Goal: Task Accomplishment & Management: Manage account settings

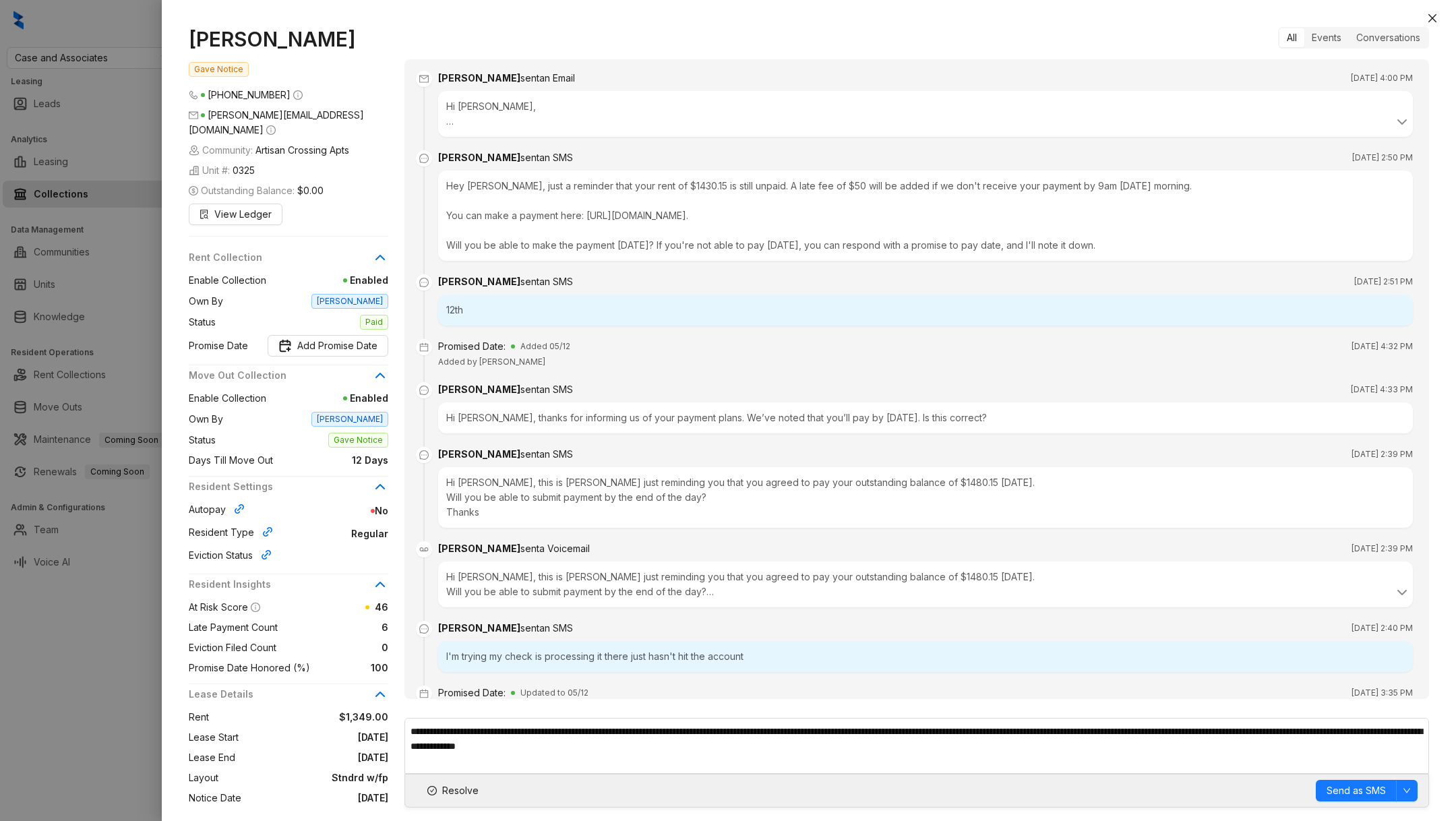
scroll to position [59, 0]
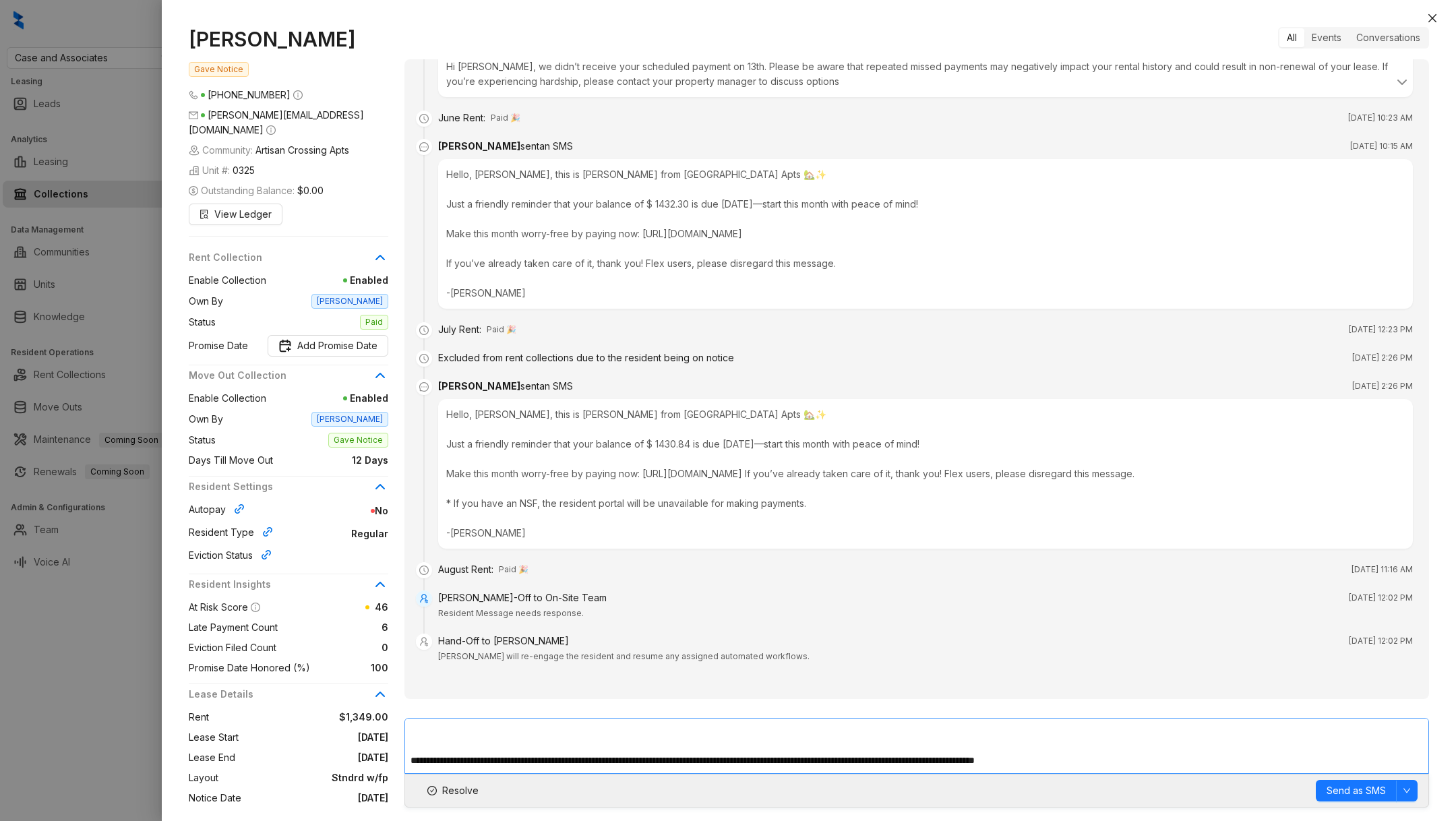
click at [749, 753] on textarea "**********" at bounding box center [917, 745] width 1025 height 56
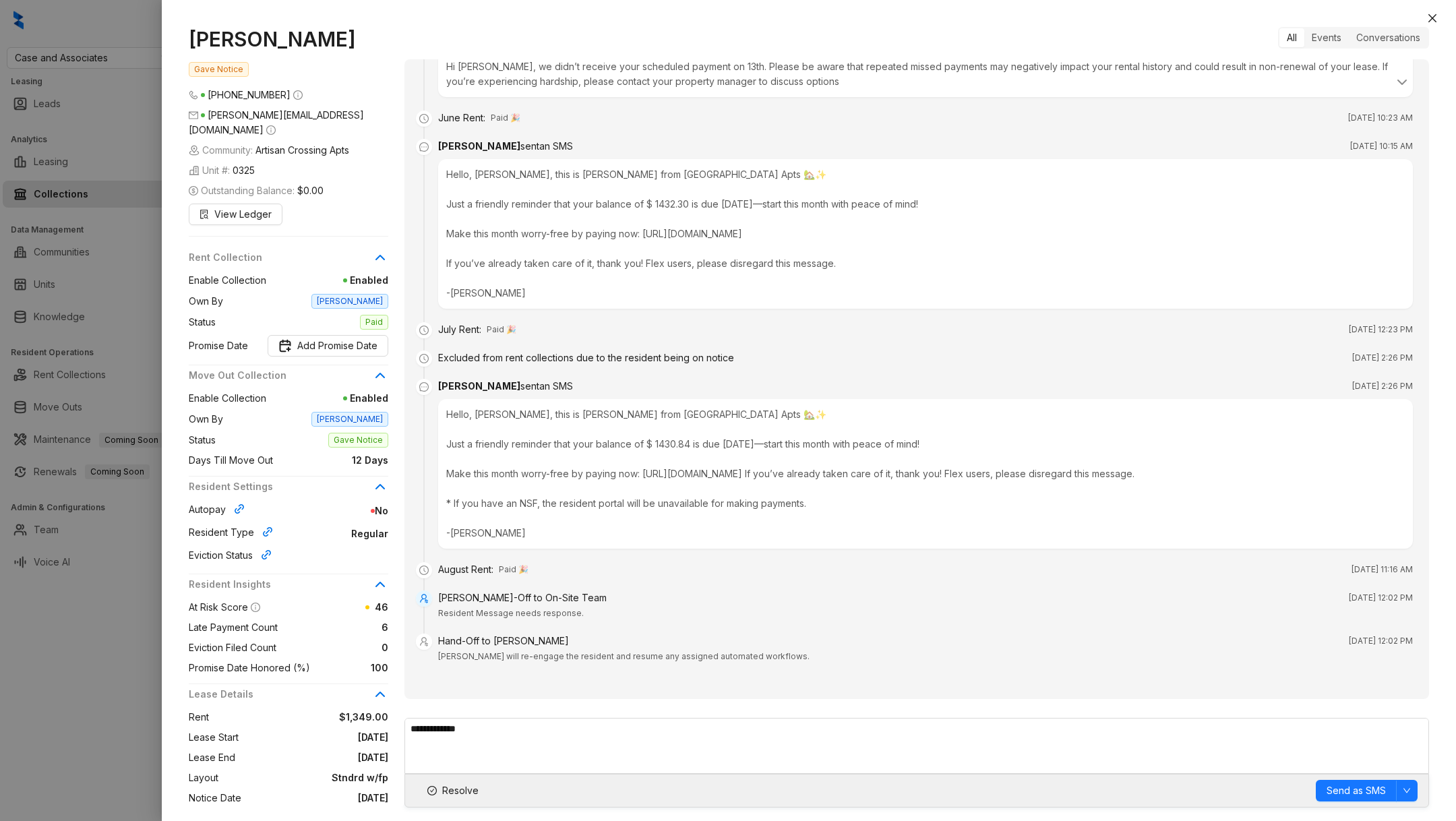
drag, startPoint x: 749, startPoint y: 753, endPoint x: 657, endPoint y: 711, distance: 101.1
click at [658, 713] on div "All Events Conversations Kelsey sent an Email May 1, 2025 at 4:00 PM Hi Landon,…" at bounding box center [917, 417] width 1025 height 780
click at [280, 143] on span "Artisan Crossing Apts" at bounding box center [302, 150] width 94 height 15
drag, startPoint x: 280, startPoint y: 137, endPoint x: 329, endPoint y: 139, distance: 49.0
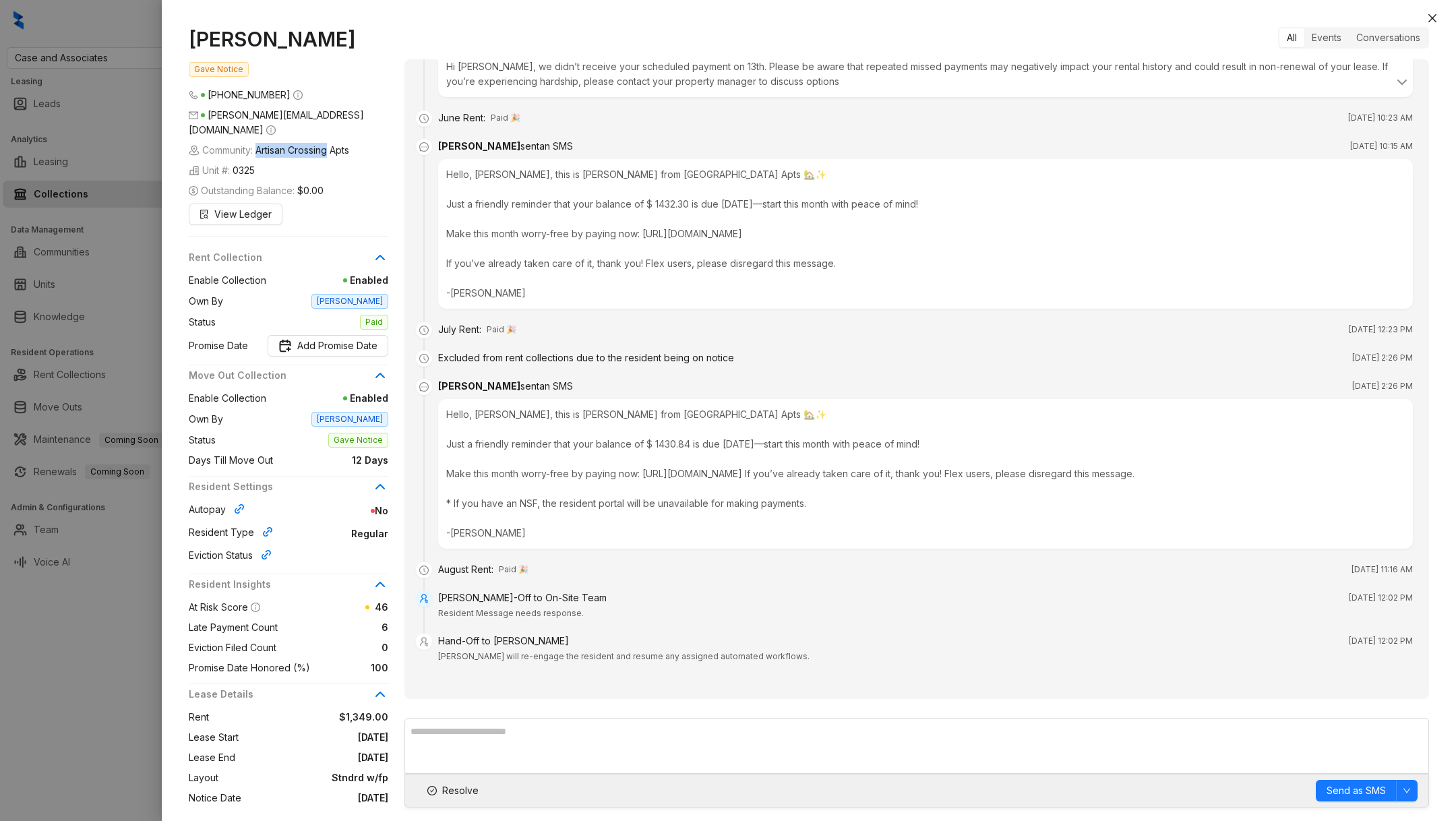
click at [328, 143] on span "Artisan Crossing Apts" at bounding box center [302, 150] width 94 height 15
click at [349, 143] on span "Artisan Crossing Apts" at bounding box center [302, 150] width 94 height 15
drag, startPoint x: 354, startPoint y: 137, endPoint x: 275, endPoint y: 138, distance: 79.0
click at [275, 143] on span "Artisan Crossing Apts" at bounding box center [302, 150] width 94 height 15
copy span "Artisan Crossing Apts"
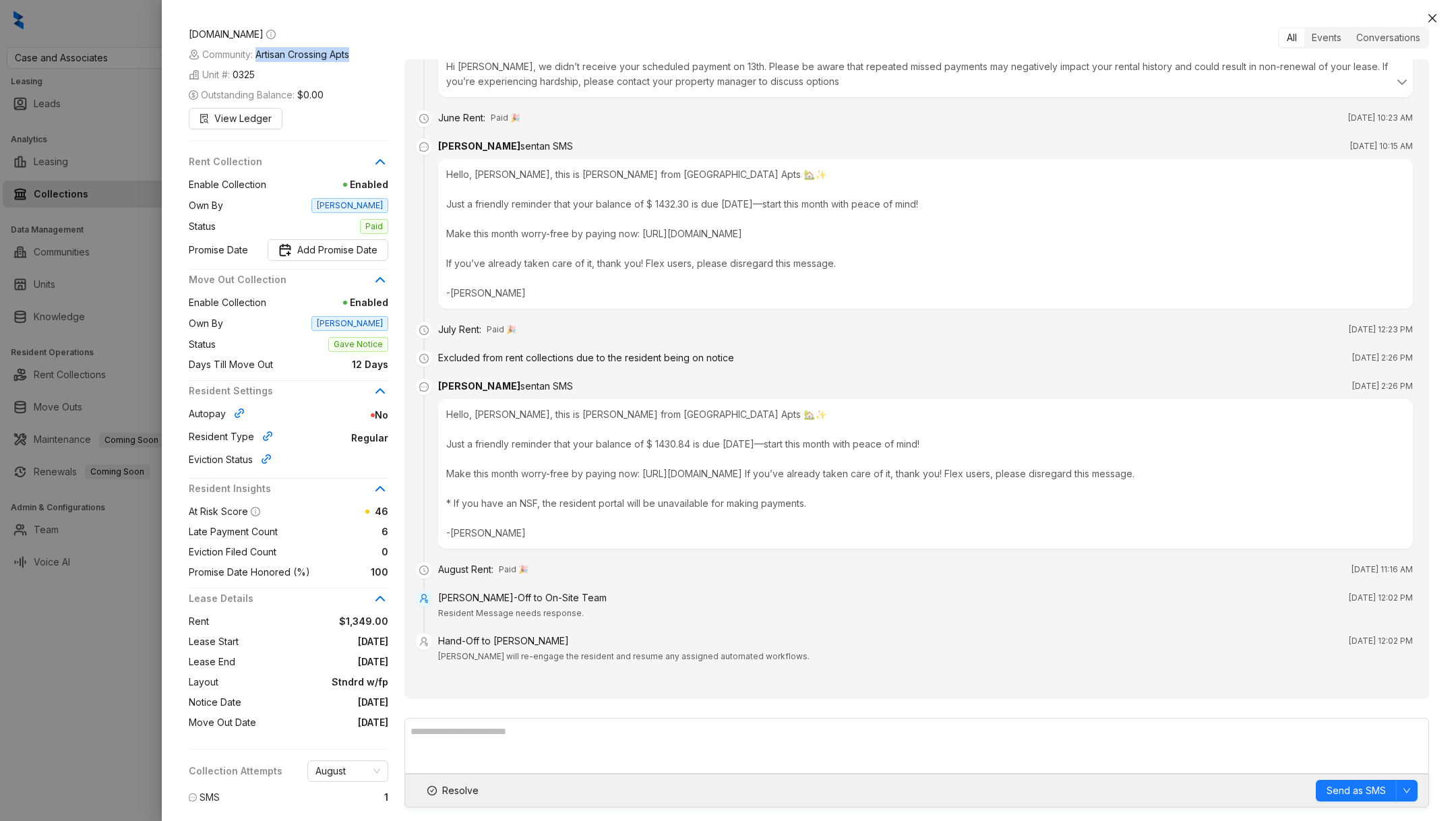
scroll to position [140, 0]
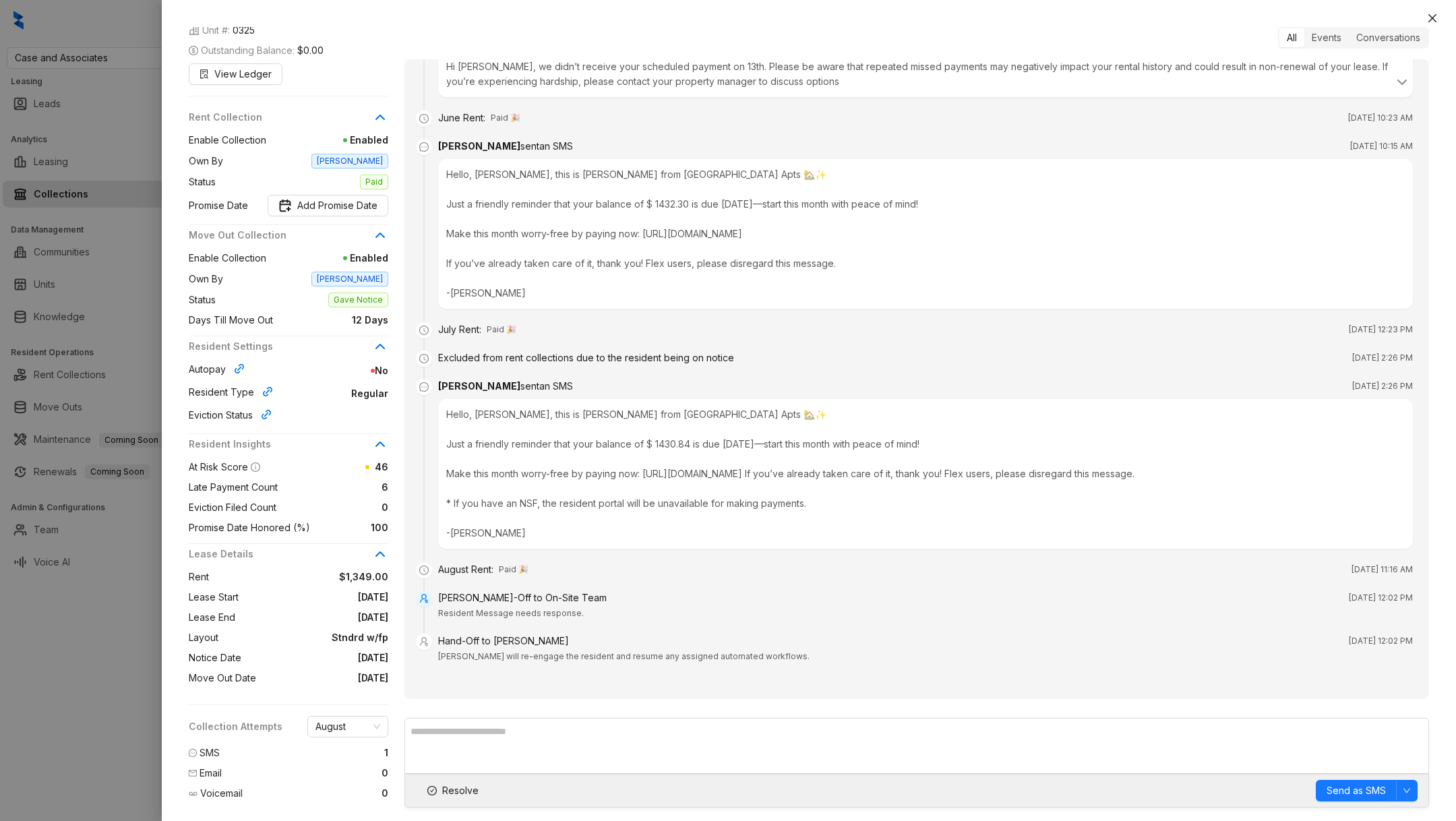
click at [348, 610] on span "08/31/2025" at bounding box center [311, 617] width 153 height 15
drag, startPoint x: 348, startPoint y: 605, endPoint x: 379, endPoint y: 603, distance: 31.1
click at [379, 610] on span "08/31/2025" at bounding box center [311, 617] width 153 height 15
click at [379, 610] on span "08/31/2025" at bounding box center [311, 617] width 153 height 15
drag, startPoint x: 379, startPoint y: 603, endPoint x: 342, endPoint y: 601, distance: 37.1
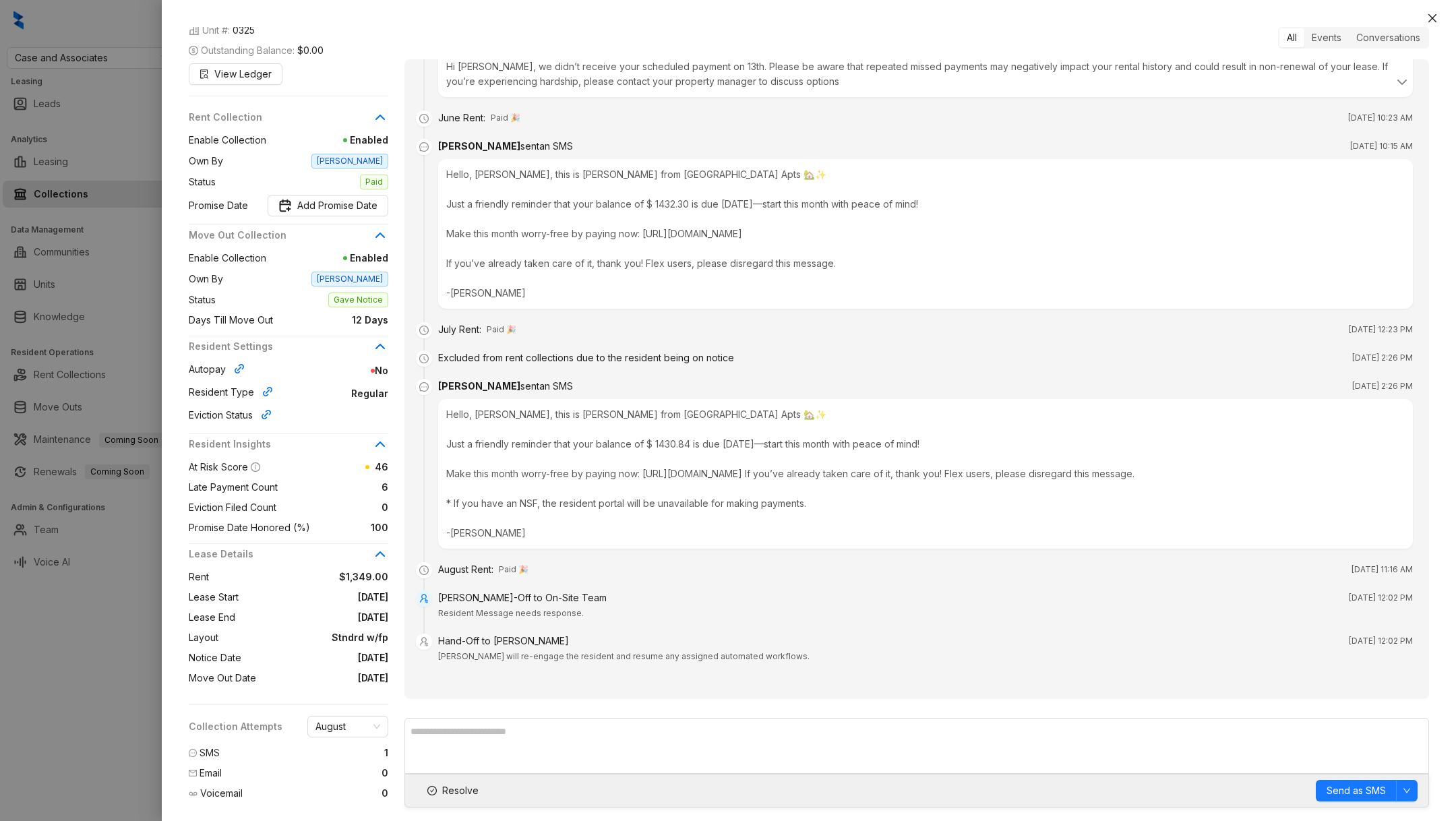
click at [342, 610] on span "08/31/2025" at bounding box center [311, 617] width 153 height 15
drag, startPoint x: 342, startPoint y: 601, endPoint x: 364, endPoint y: 601, distance: 22.0
click at [364, 610] on span "08/31/2025" at bounding box center [311, 617] width 153 height 15
click at [477, 726] on textarea at bounding box center [917, 745] width 1025 height 56
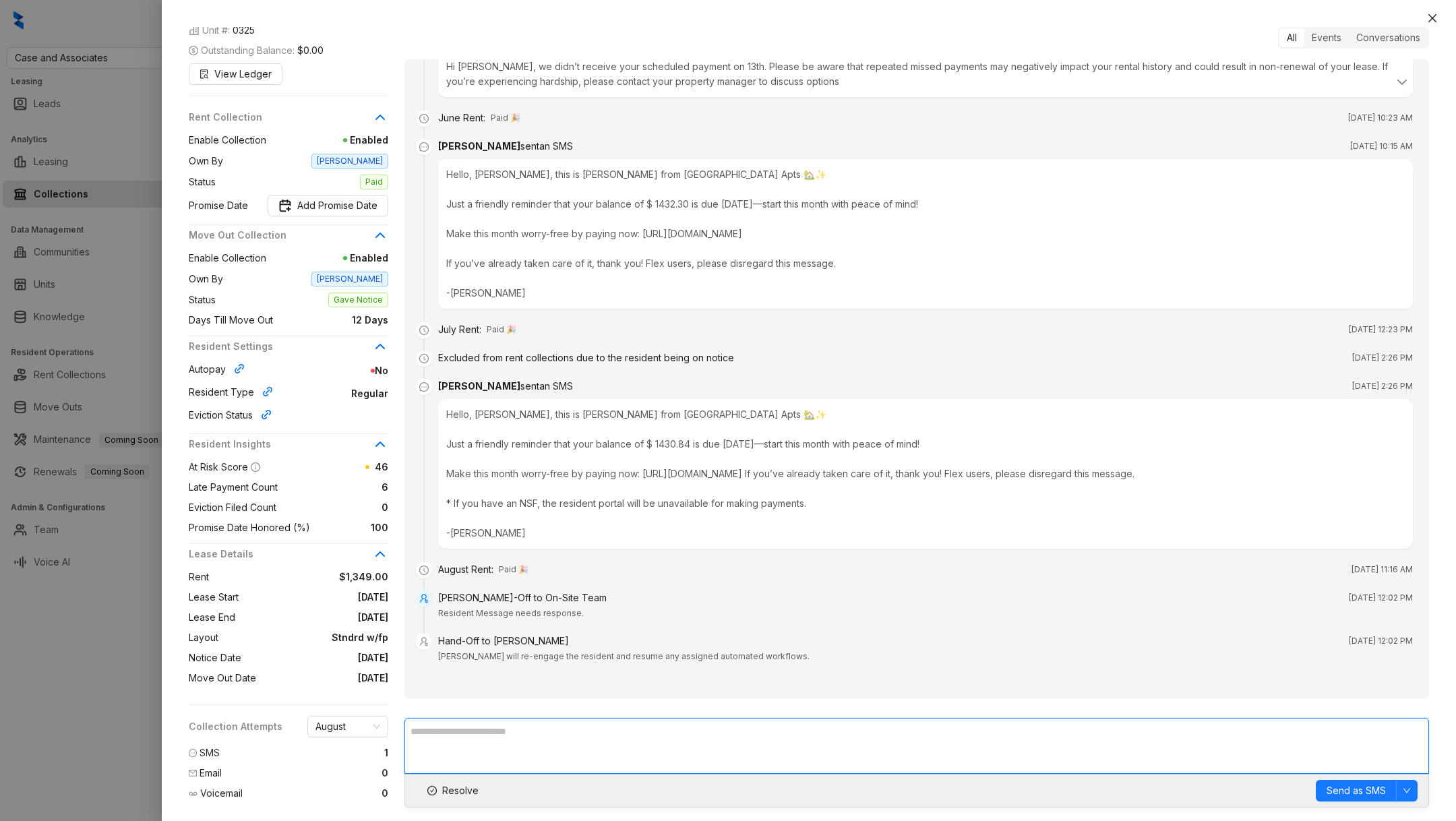
paste textarea "**********"
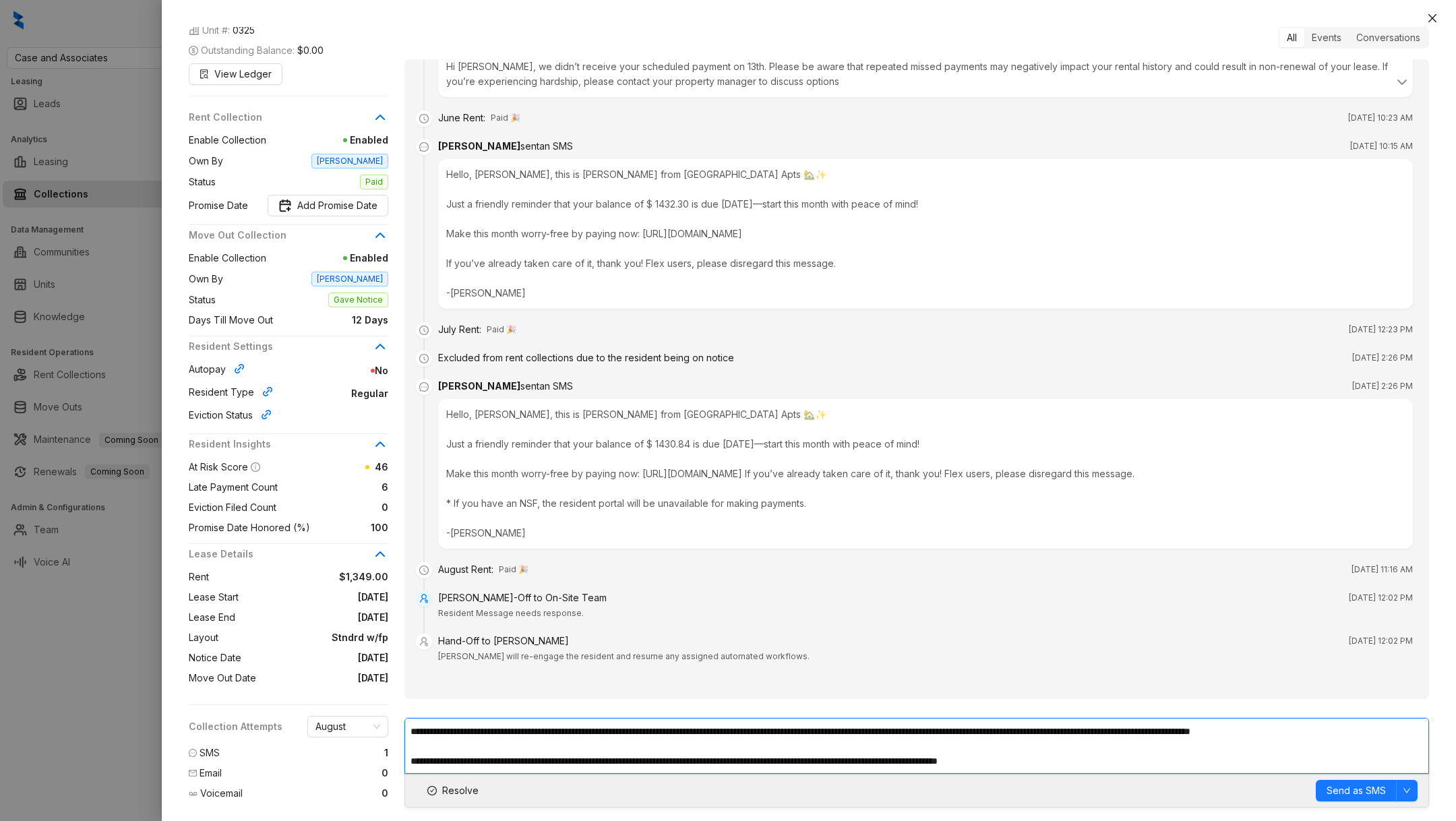
scroll to position [15, 0]
click at [586, 741] on textarea "**********" at bounding box center [917, 745] width 1025 height 56
click at [1138, 758] on textarea "**********" at bounding box center [917, 745] width 1025 height 56
type textarea "**********"
click at [1369, 792] on span "Send as SMS" at bounding box center [1356, 790] width 59 height 15
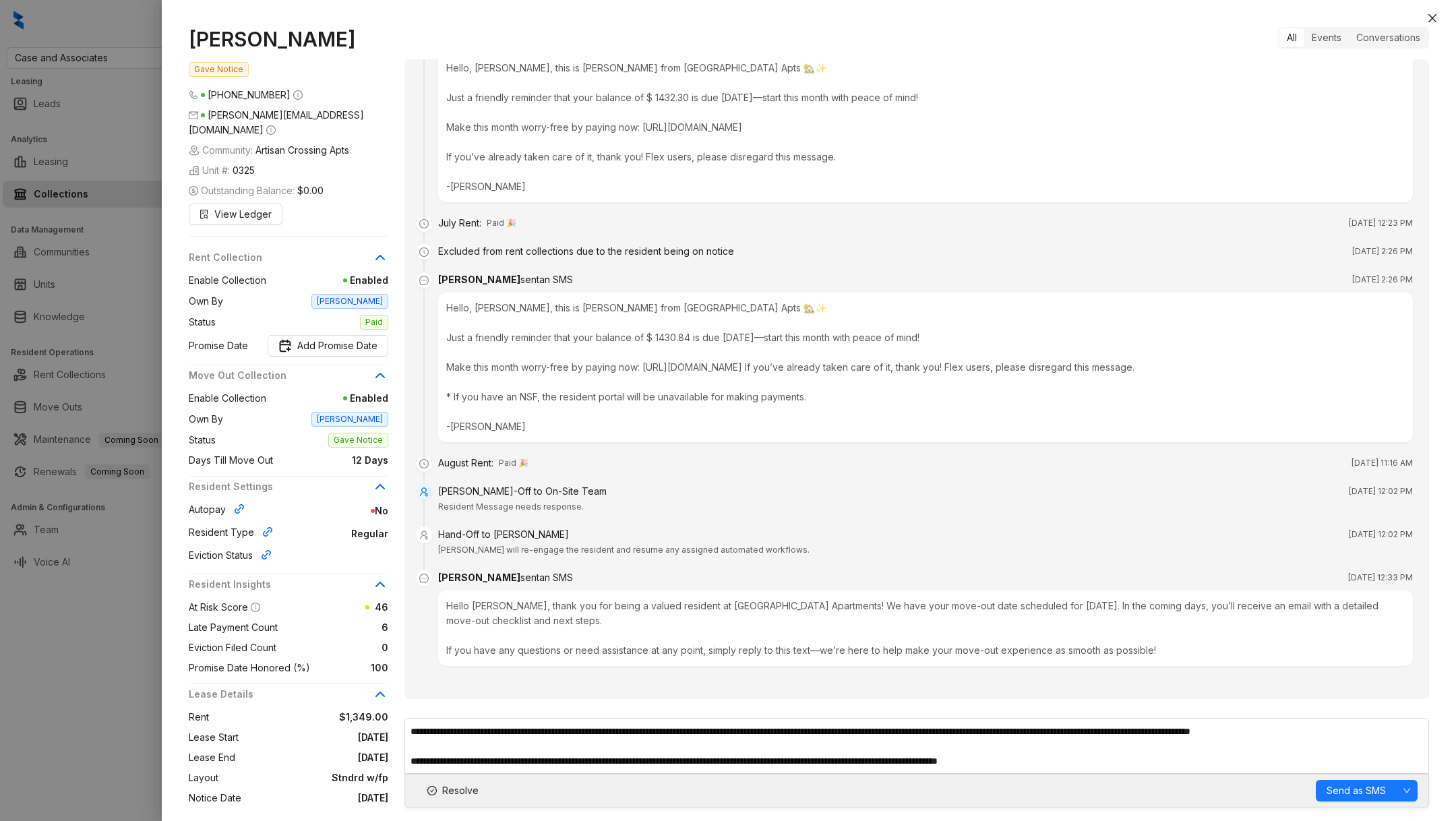
scroll to position [1575, 0]
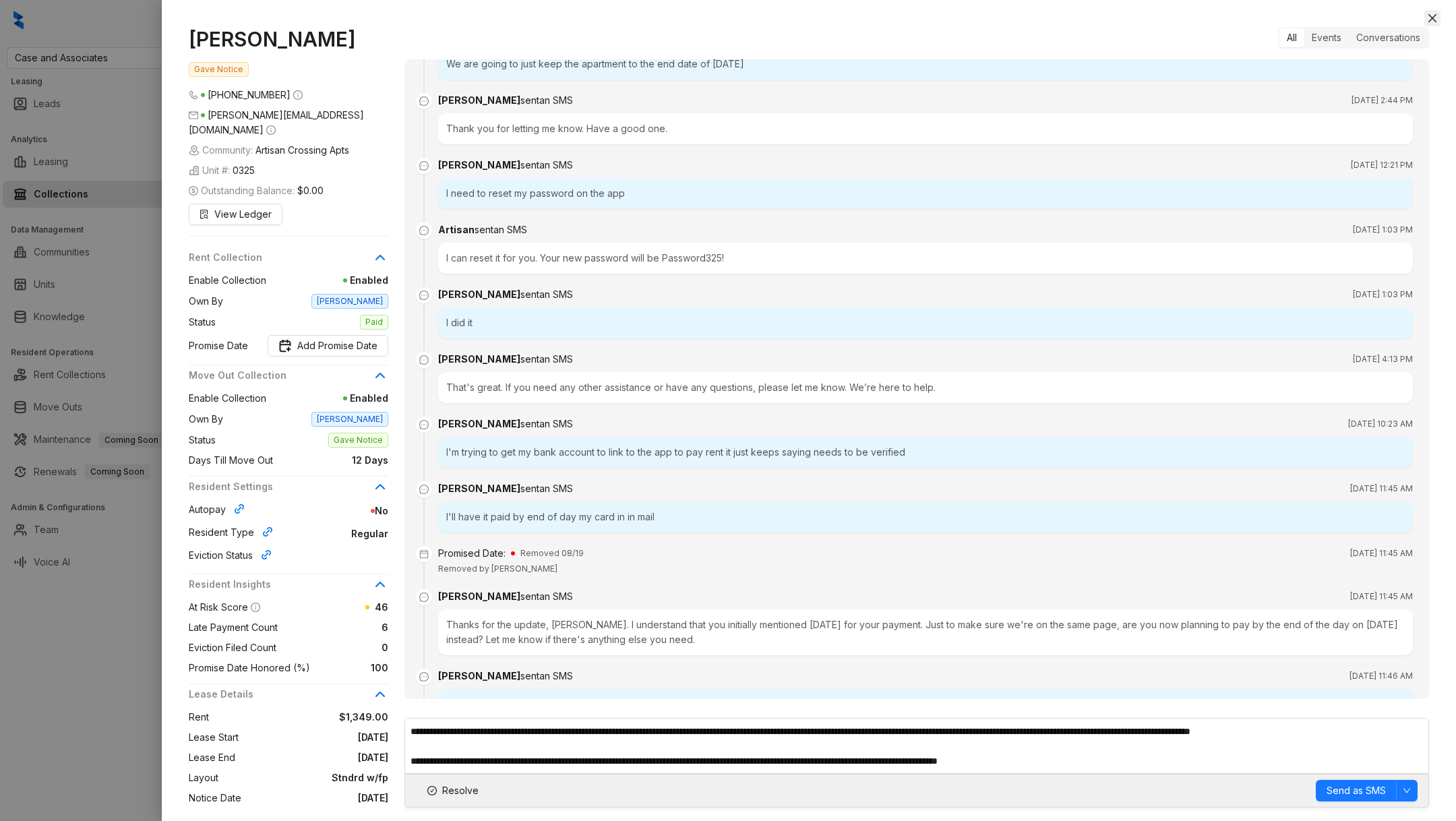
click at [1429, 25] on button "Close" at bounding box center [1432, 18] width 16 height 16
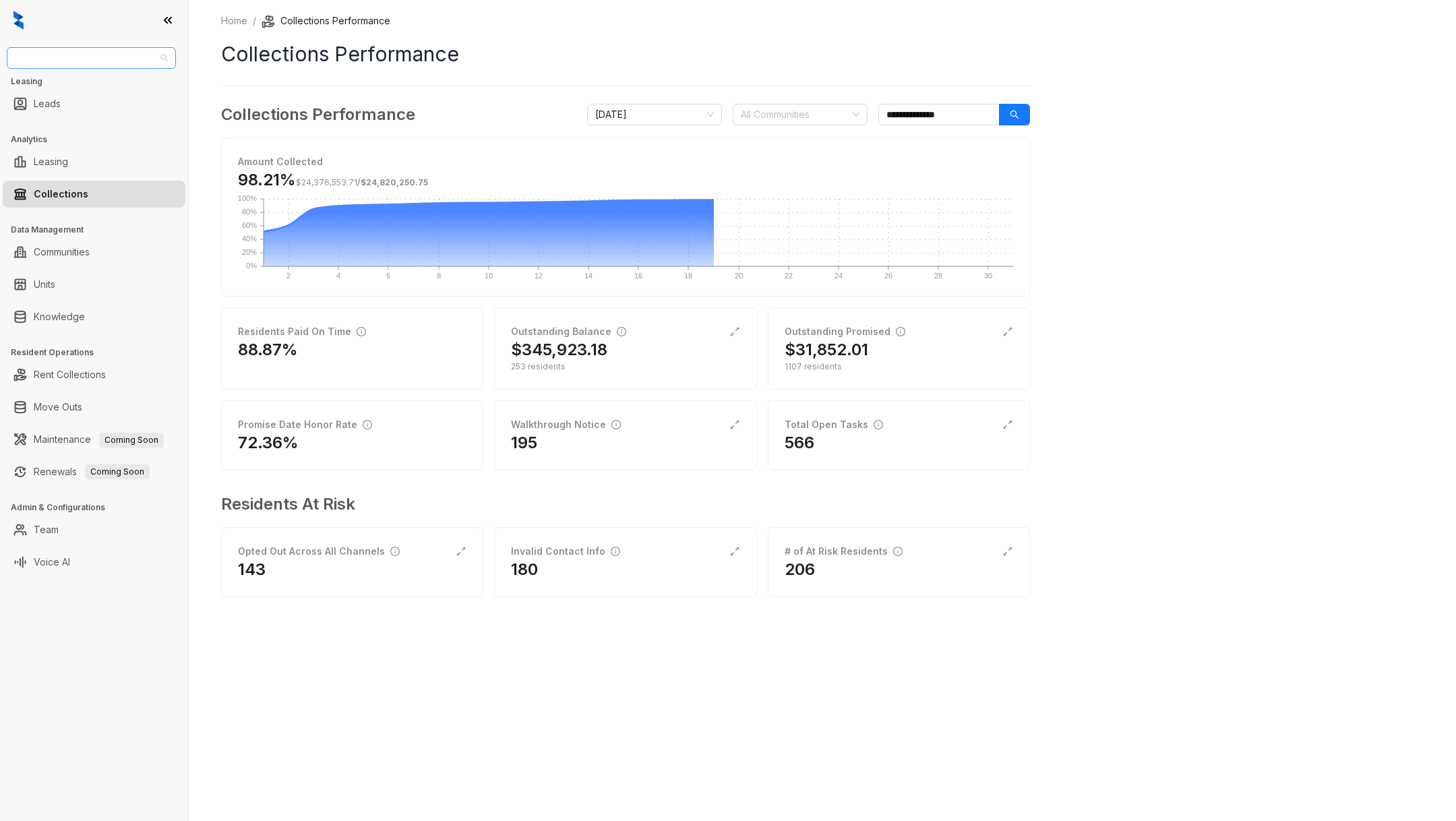
click at [130, 52] on span "Case and Associates" at bounding box center [91, 58] width 153 height 20
type input "***"
click at [80, 359] on ul "Rent Collections" at bounding box center [94, 375] width 188 height 33
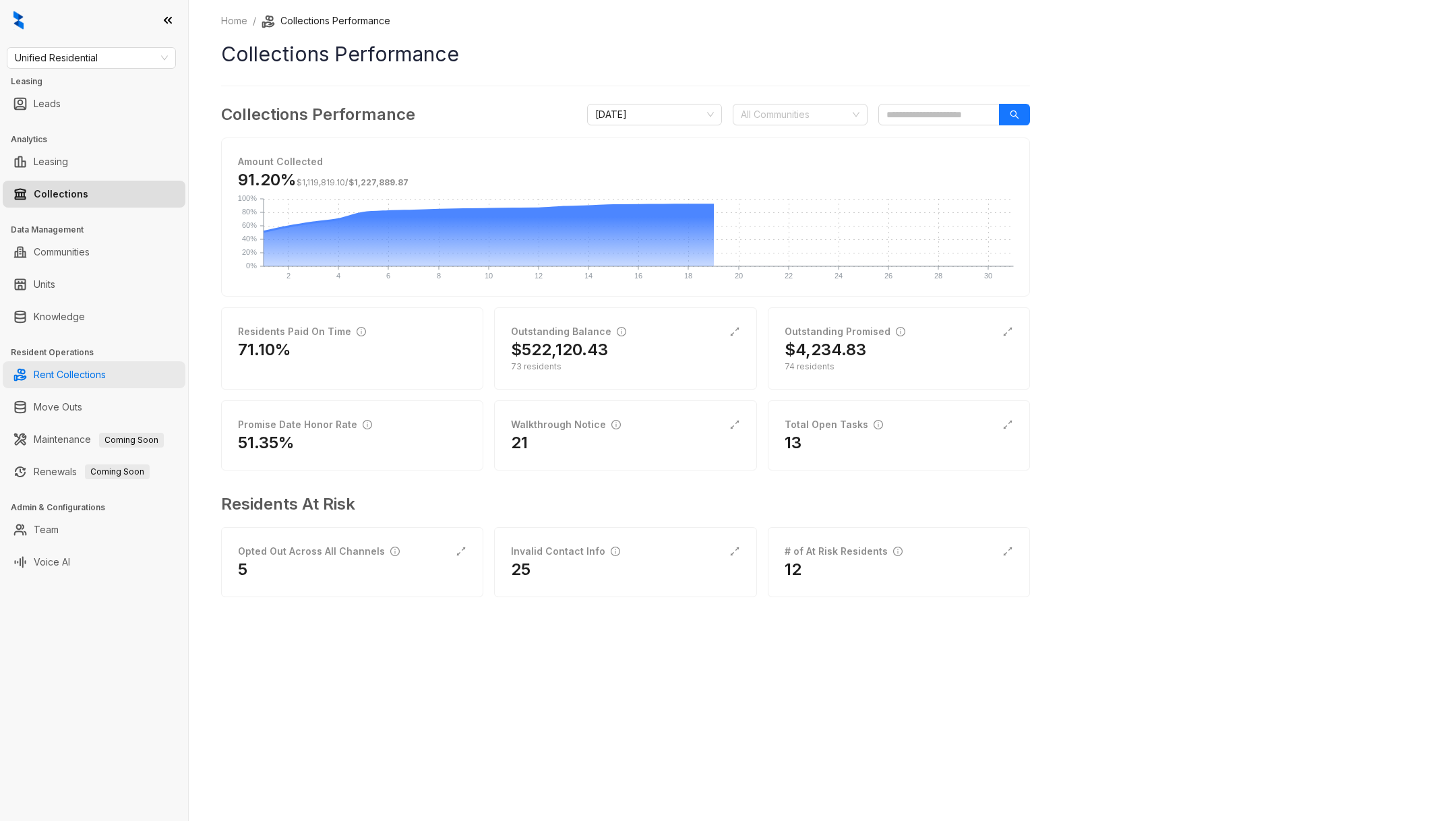
click at [79, 362] on link "Rent Collections" at bounding box center [69, 375] width 72 height 27
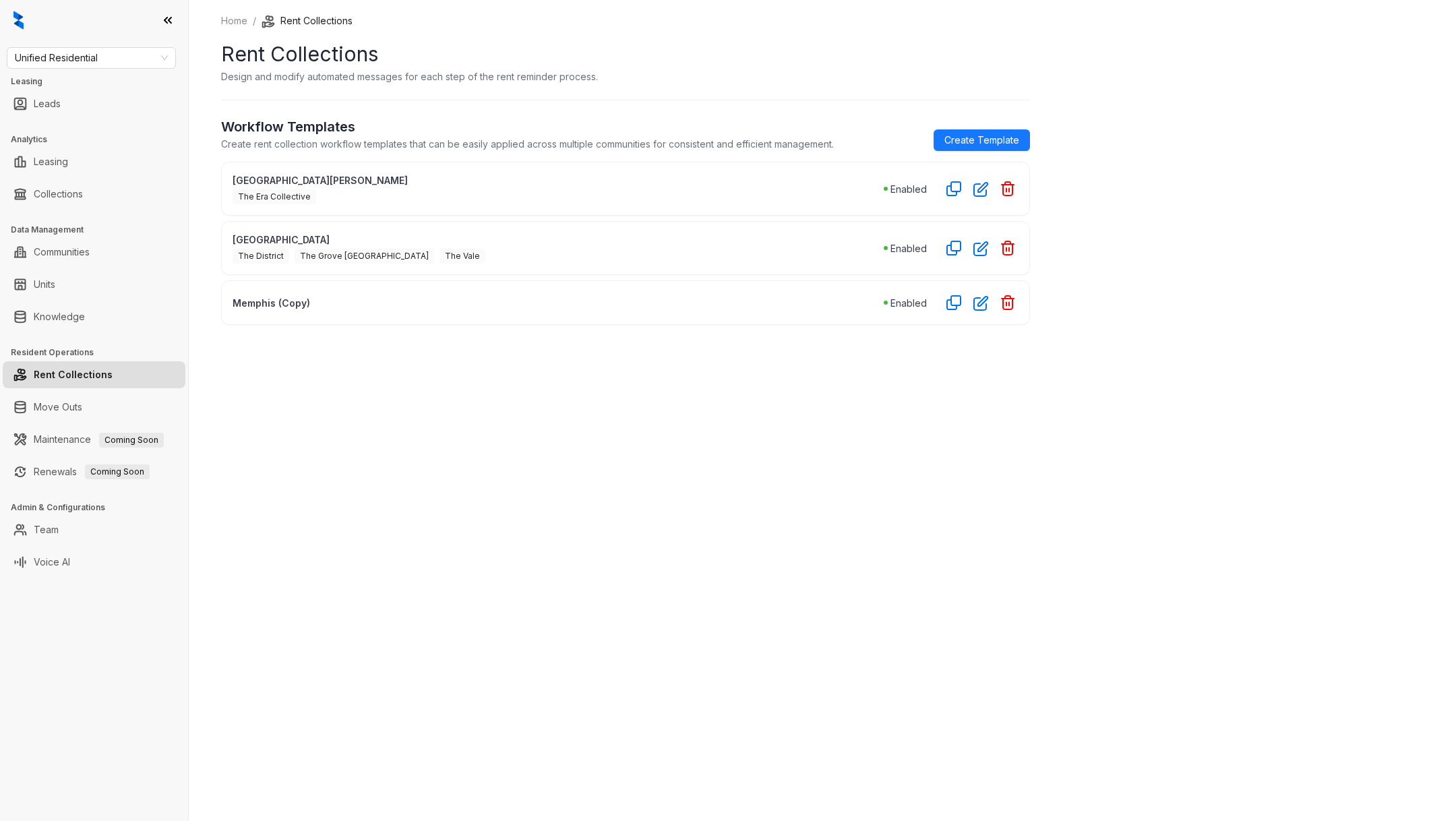
click at [678, 311] on div "Memphis (Copy) Enabled" at bounding box center [626, 302] width 809 height 44
click at [667, 296] on p "Memphis (Copy)" at bounding box center [558, 303] width 651 height 14
click at [765, 296] on p "Memphis (Copy)" at bounding box center [558, 303] width 651 height 14
click at [977, 297] on icon "button" at bounding box center [981, 303] width 16 height 16
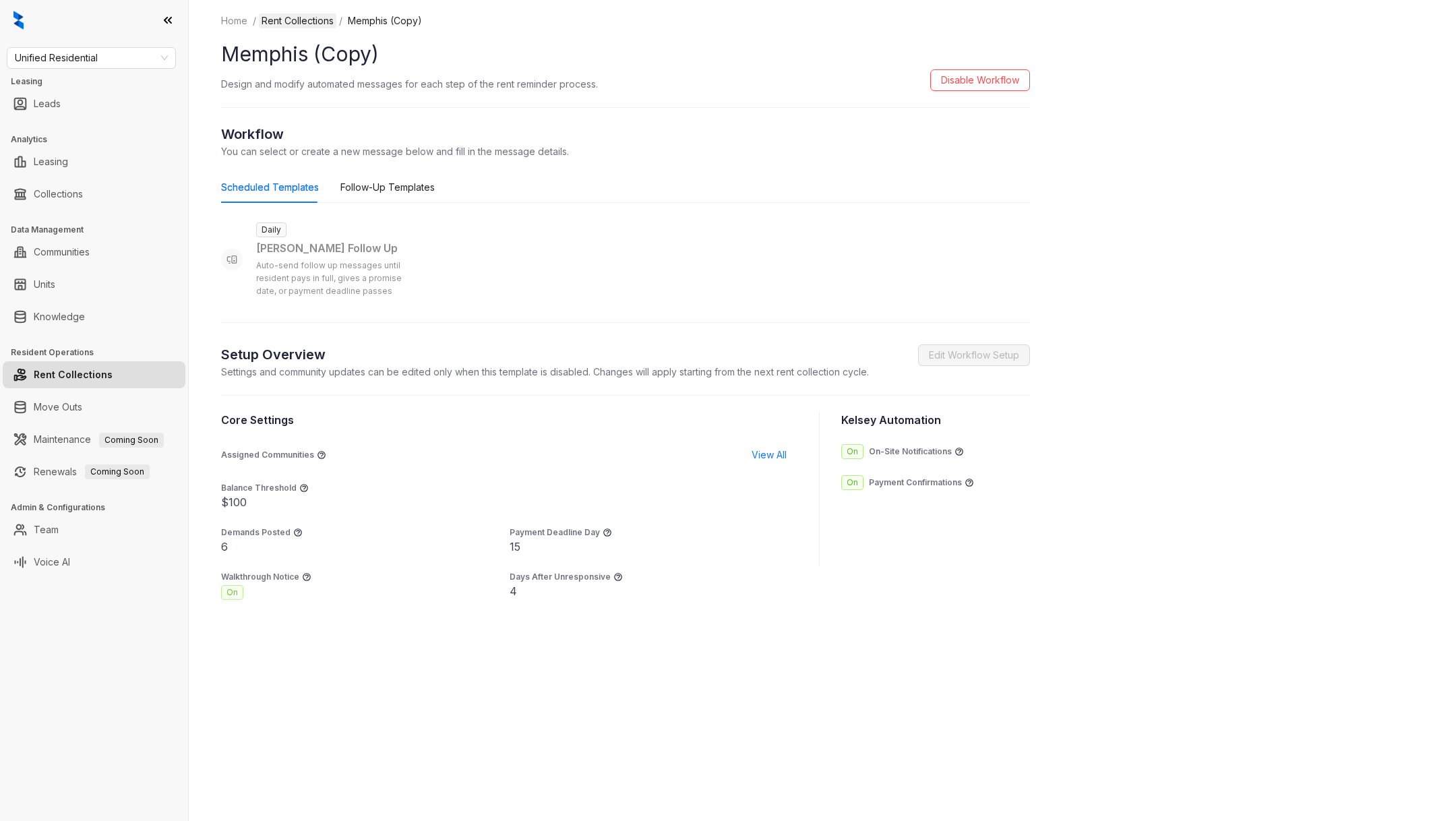
click at [308, 25] on link "Rent Collections" at bounding box center [298, 21] width 78 height 15
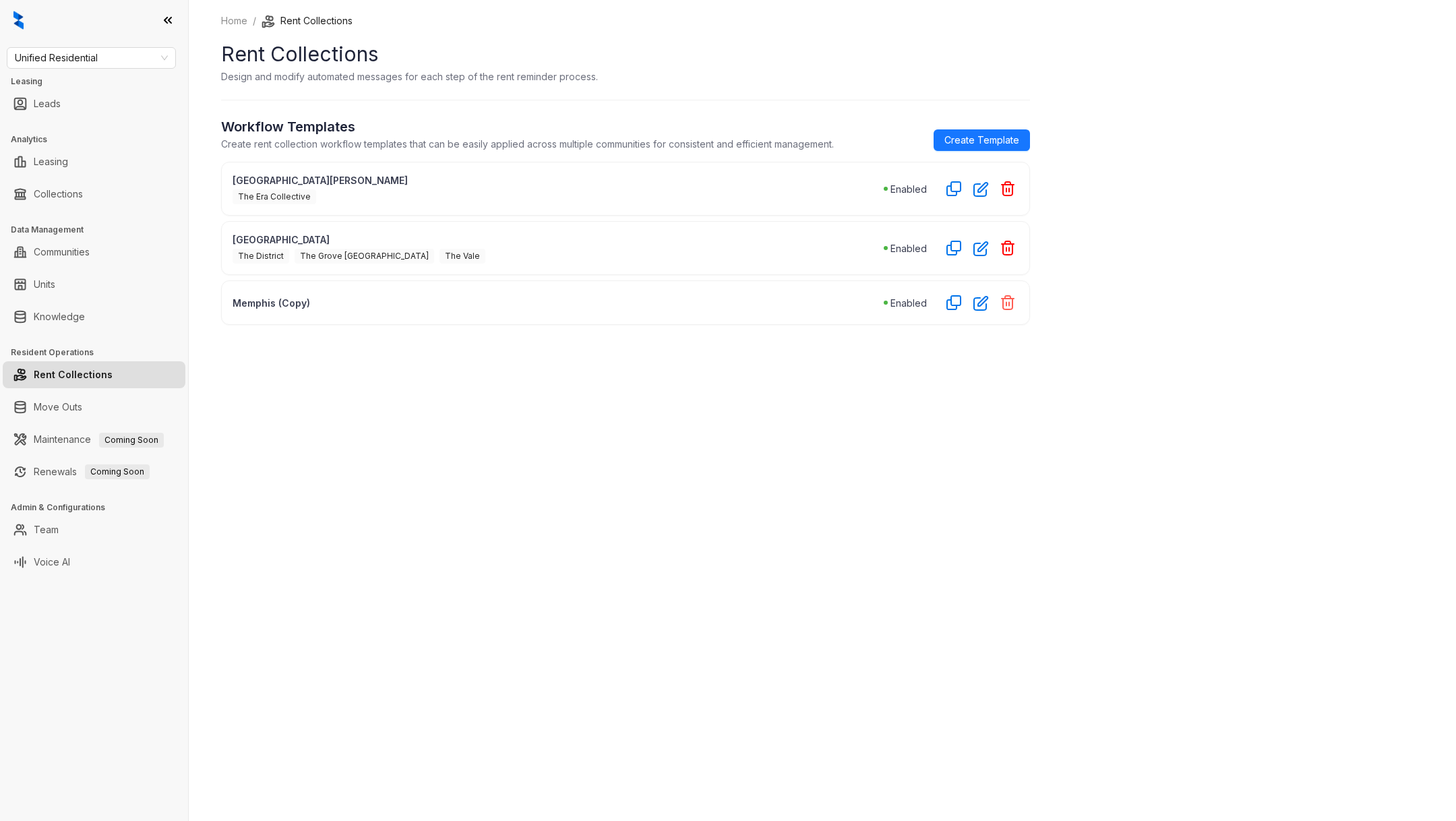
click at [1007, 306] on icon "button" at bounding box center [1008, 303] width 12 height 14
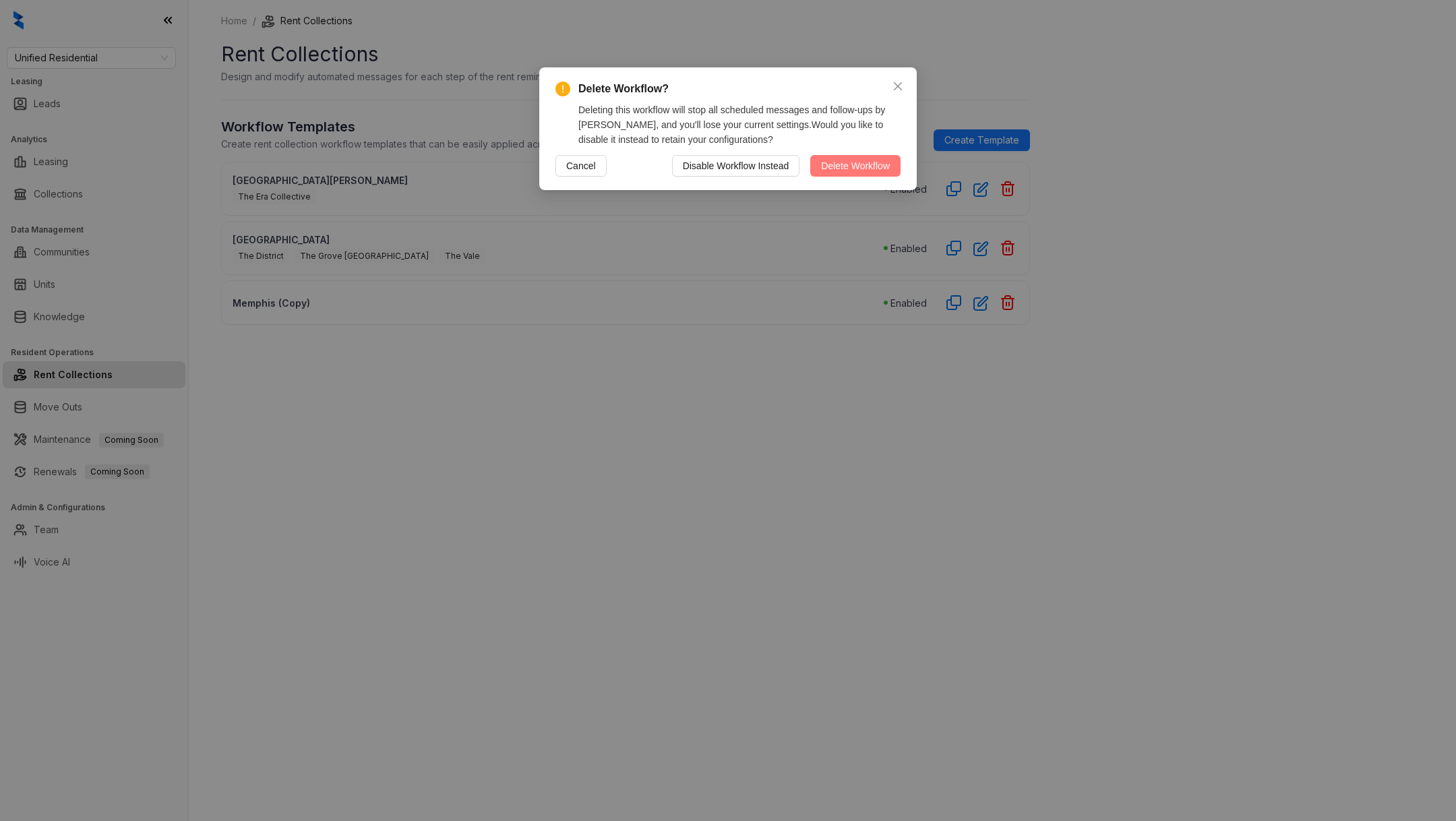
click at [852, 168] on span "Delete Workflow" at bounding box center [855, 166] width 69 height 15
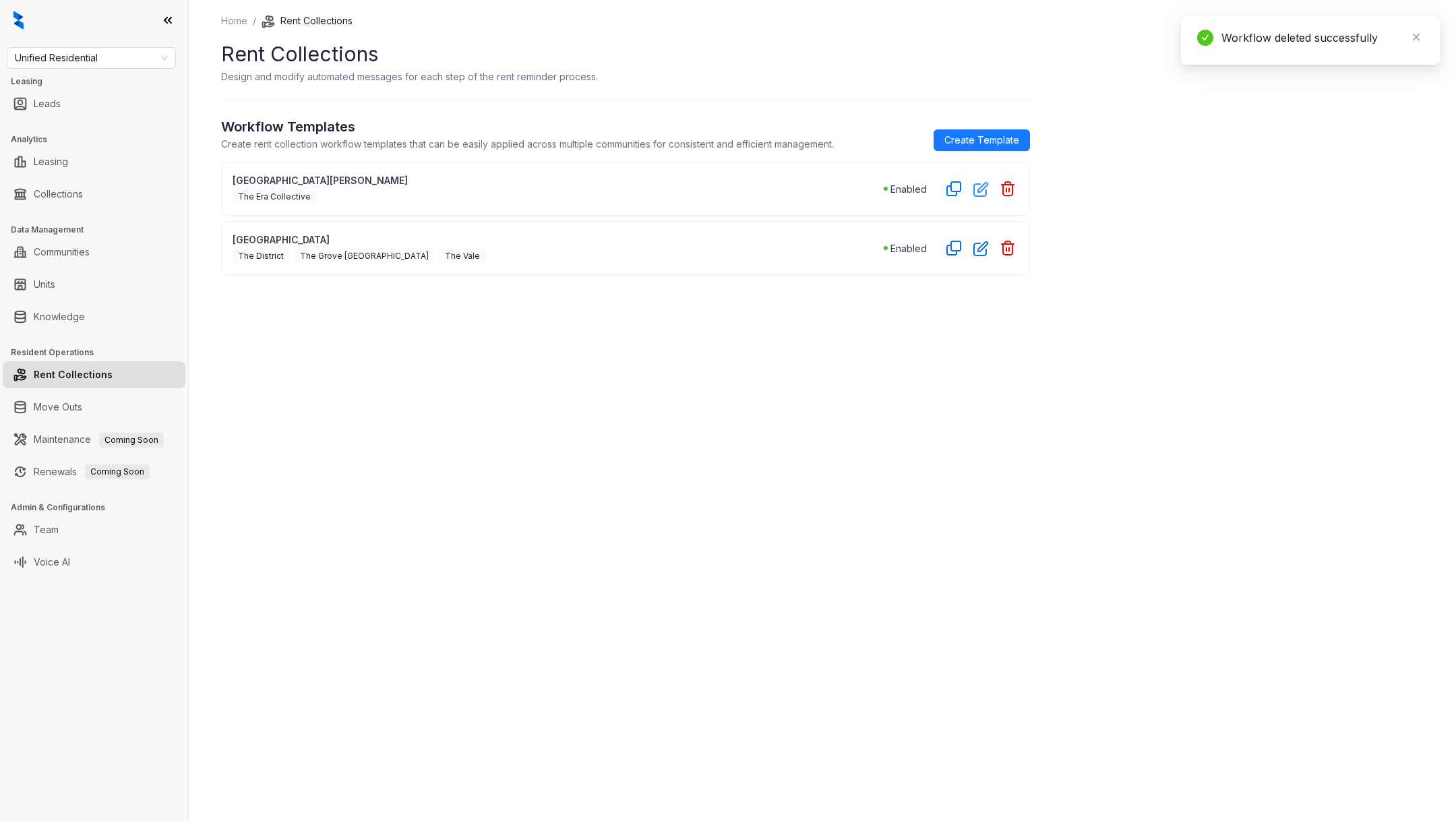
click at [984, 191] on icon "button" at bounding box center [981, 189] width 16 height 16
click at [982, 245] on icon "button" at bounding box center [981, 248] width 16 height 16
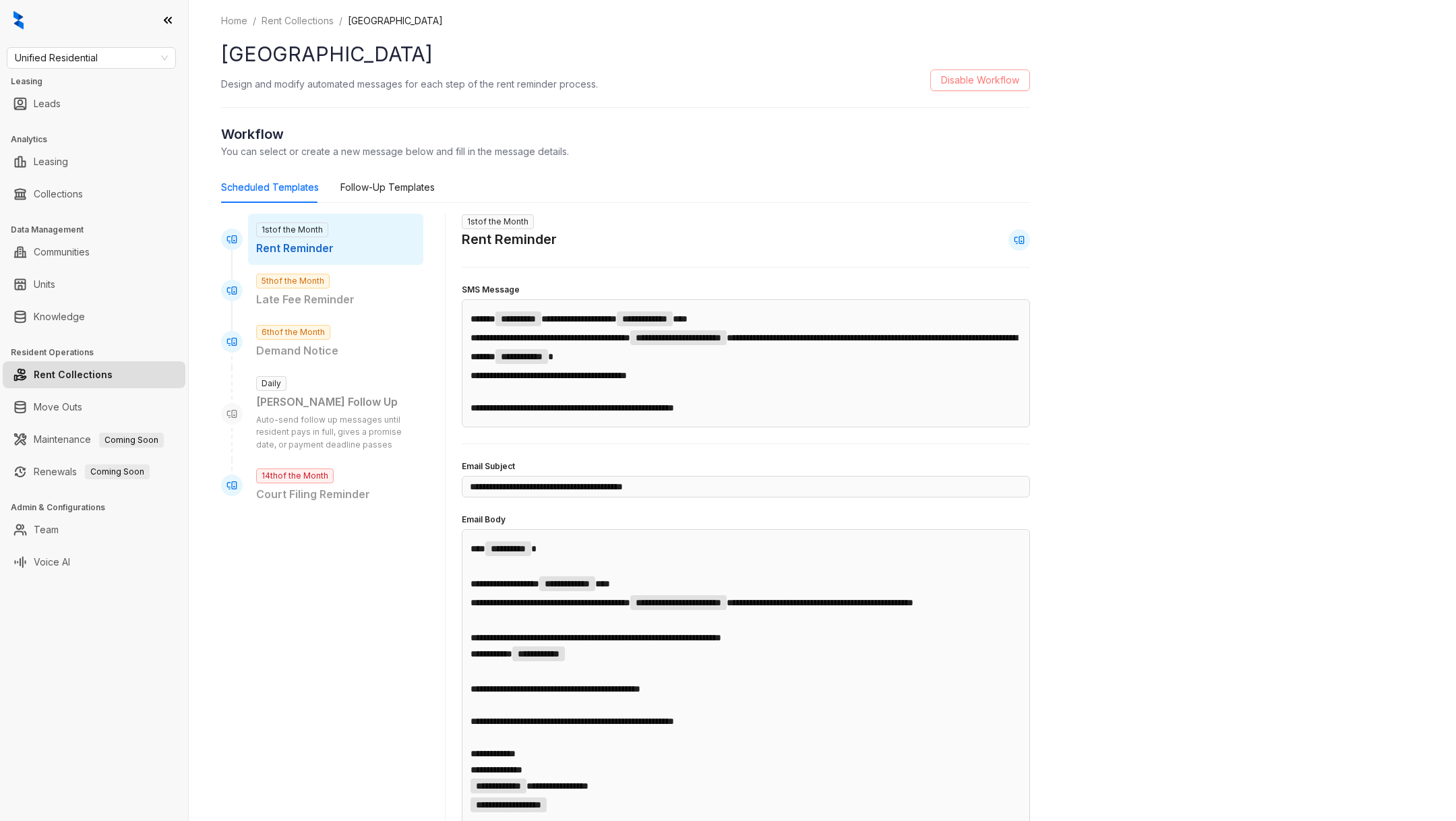
click at [965, 86] on span "Disable Workflow" at bounding box center [980, 80] width 78 height 15
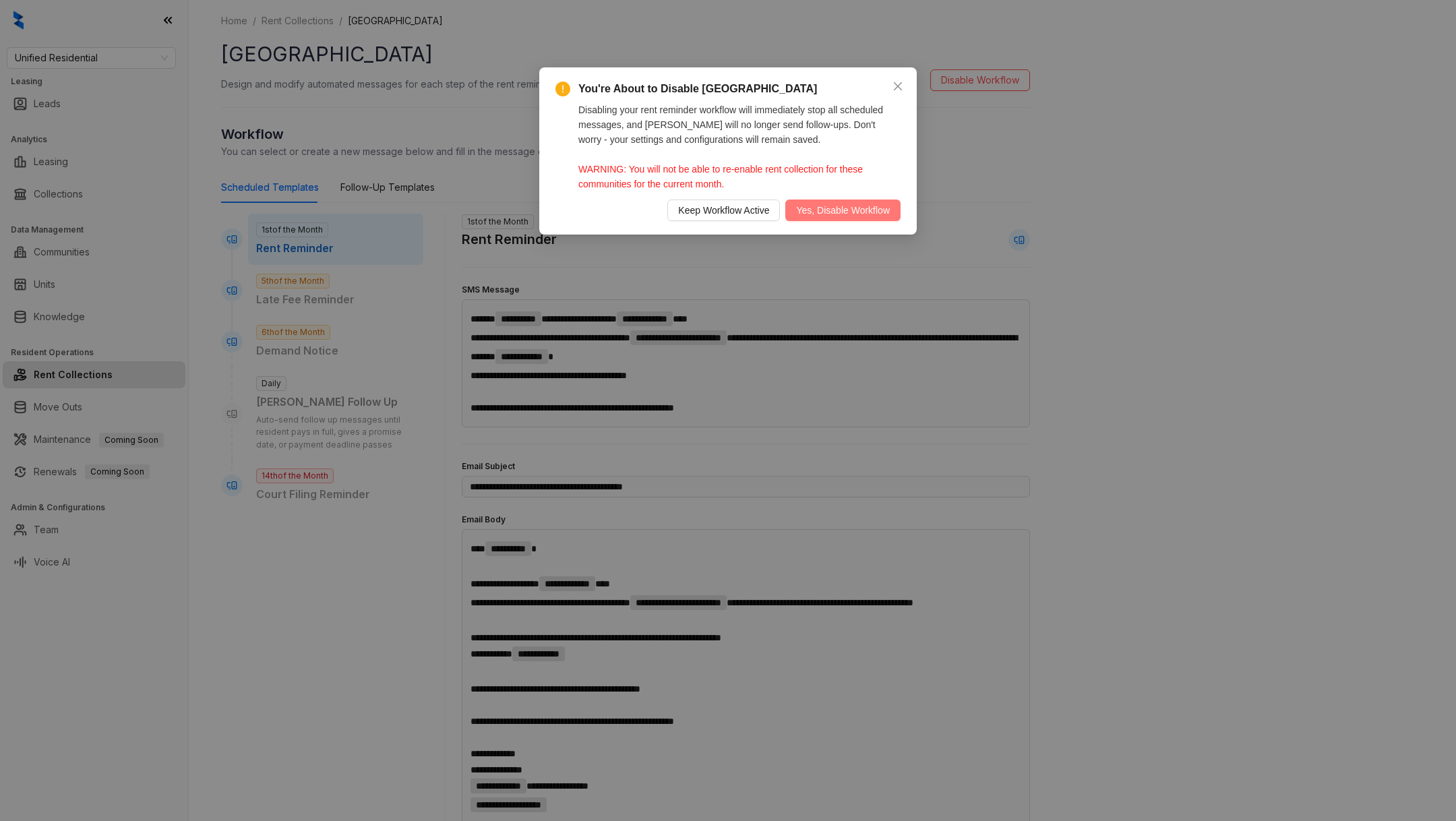
click at [828, 199] on div "Keep Workflow Active Yes, Disable Workflow" at bounding box center [728, 210] width 345 height 22
click at [833, 212] on span "Yes, Disable Workflow" at bounding box center [843, 210] width 94 height 15
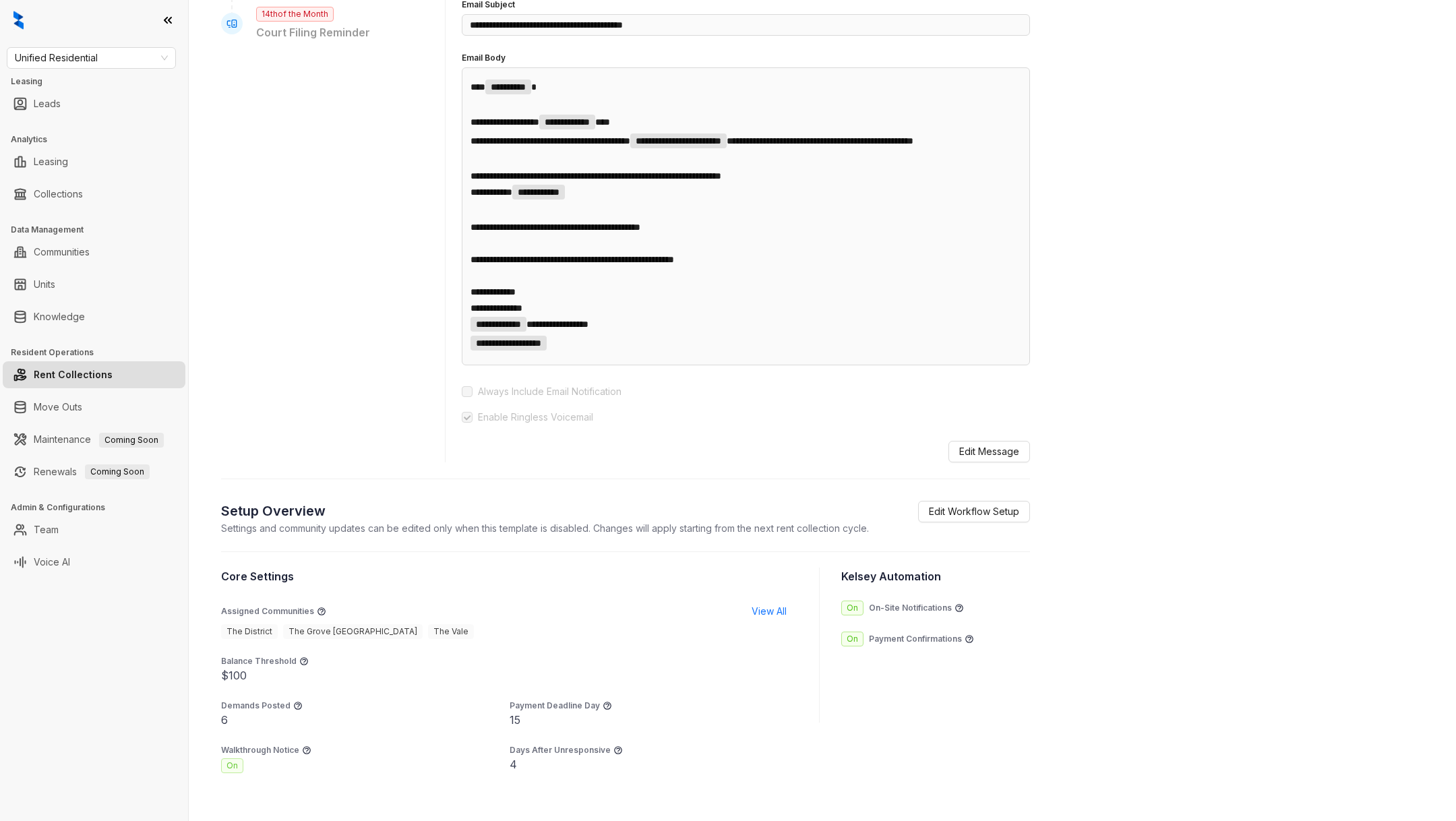
scroll to position [604, 0]
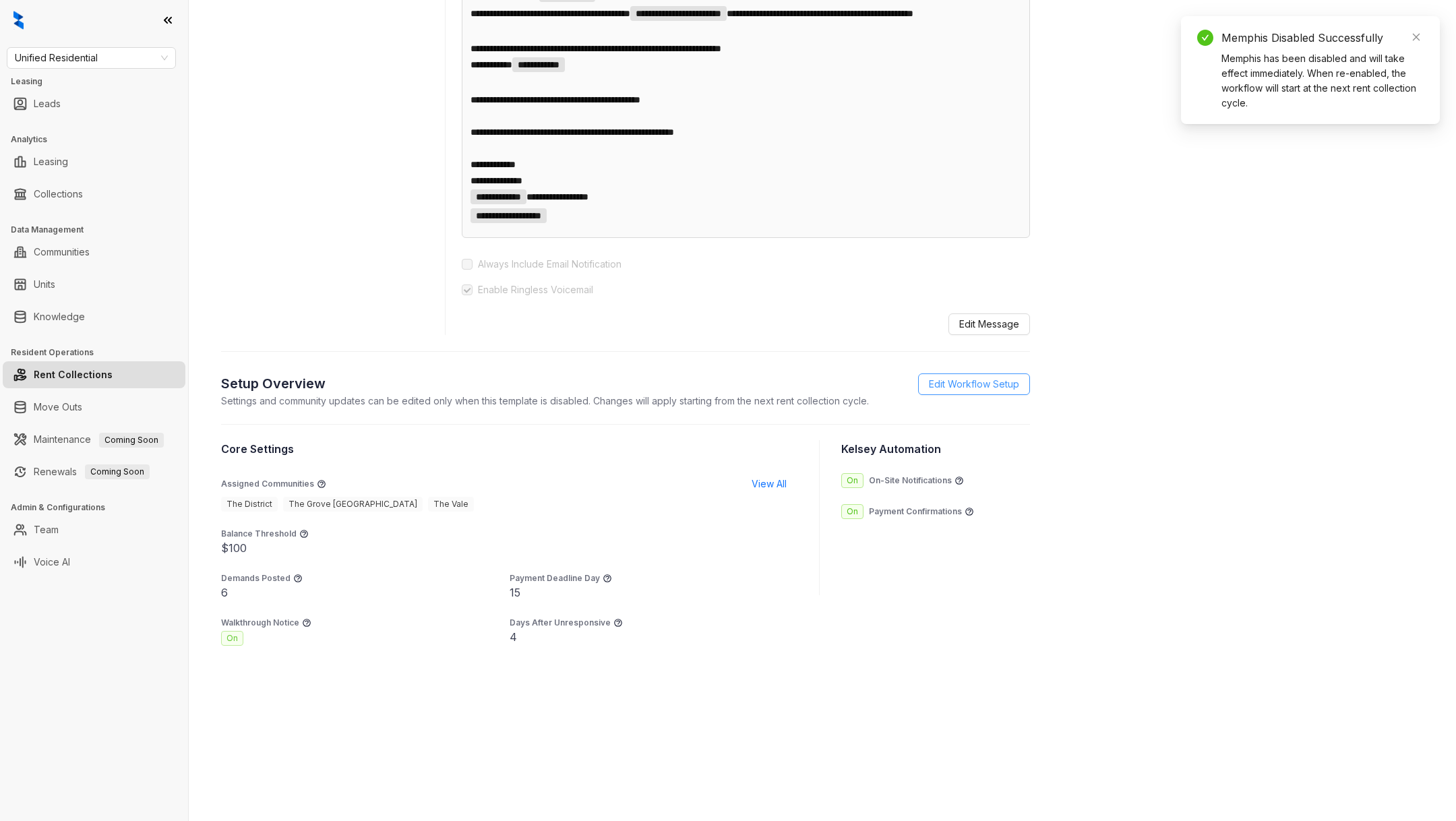
click at [953, 384] on span "Edit Workflow Setup" at bounding box center [974, 384] width 91 height 15
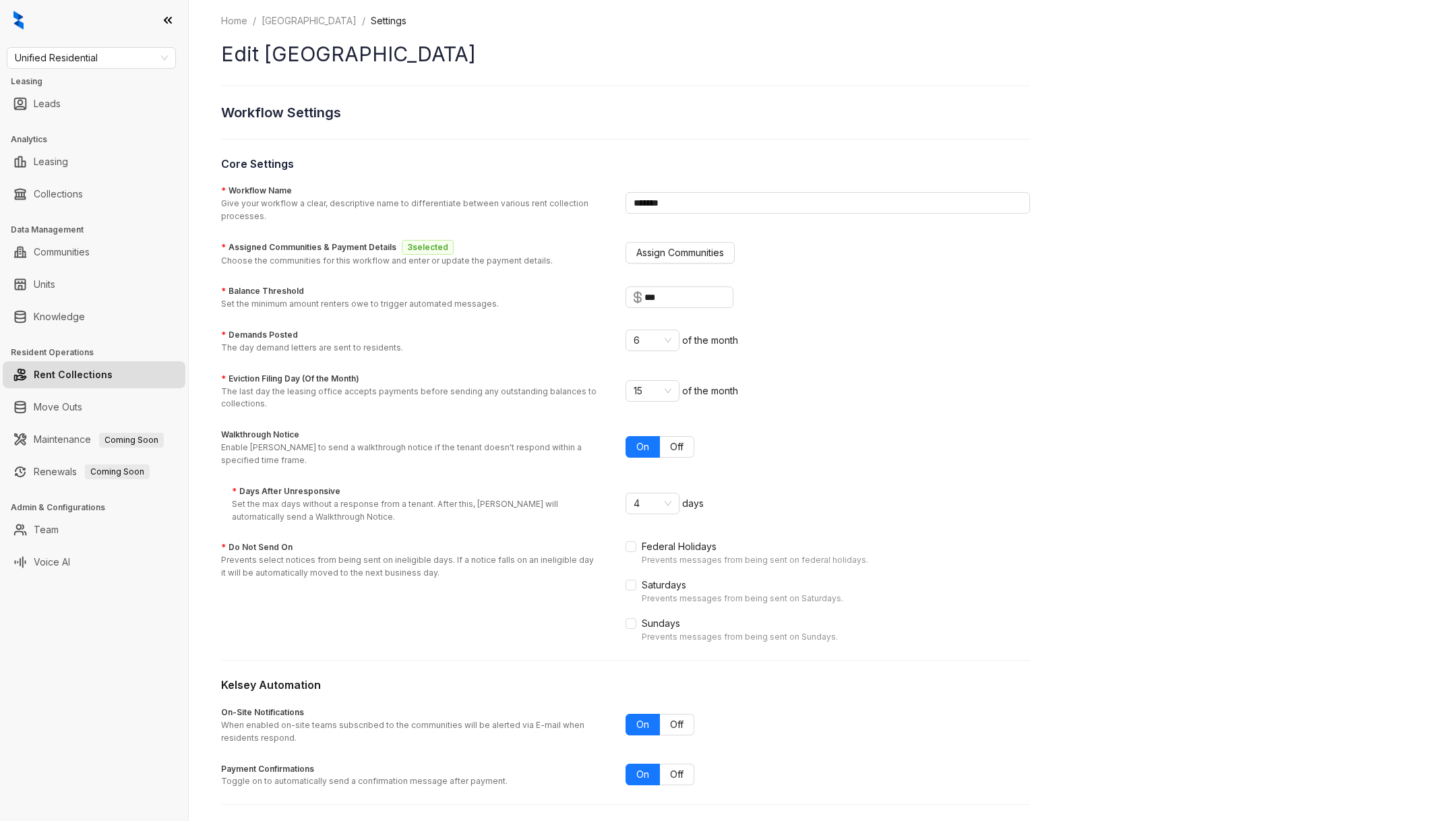
scroll to position [33, 0]
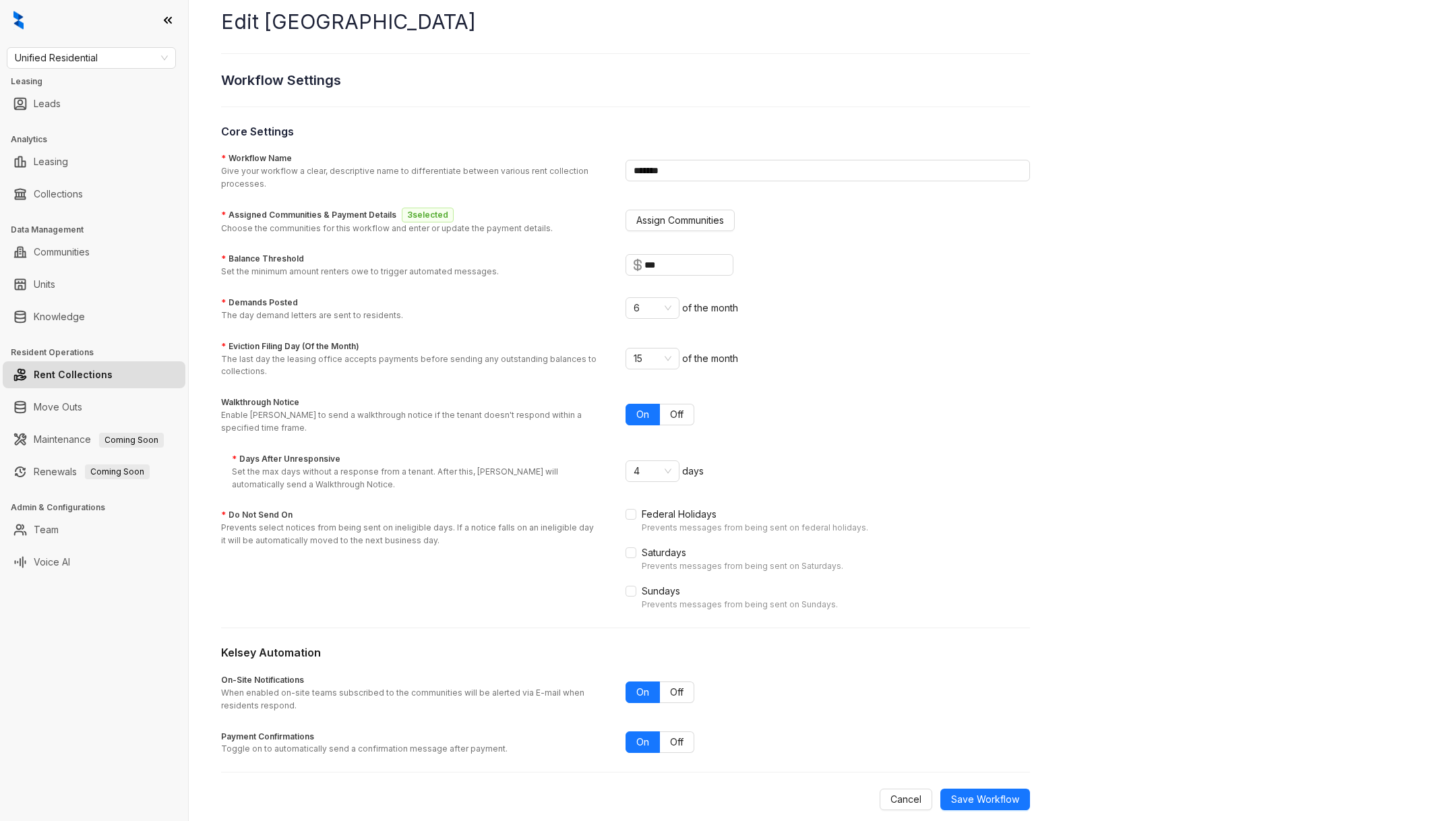
click at [656, 328] on form "* Workflow Name Give your workflow a clear, descriptive name to differentiate b…" at bounding box center [626, 480] width 809 height 660
click at [654, 353] on span "15" at bounding box center [652, 359] width 37 height 20
click at [647, 446] on div "11" at bounding box center [652, 447] width 33 height 15
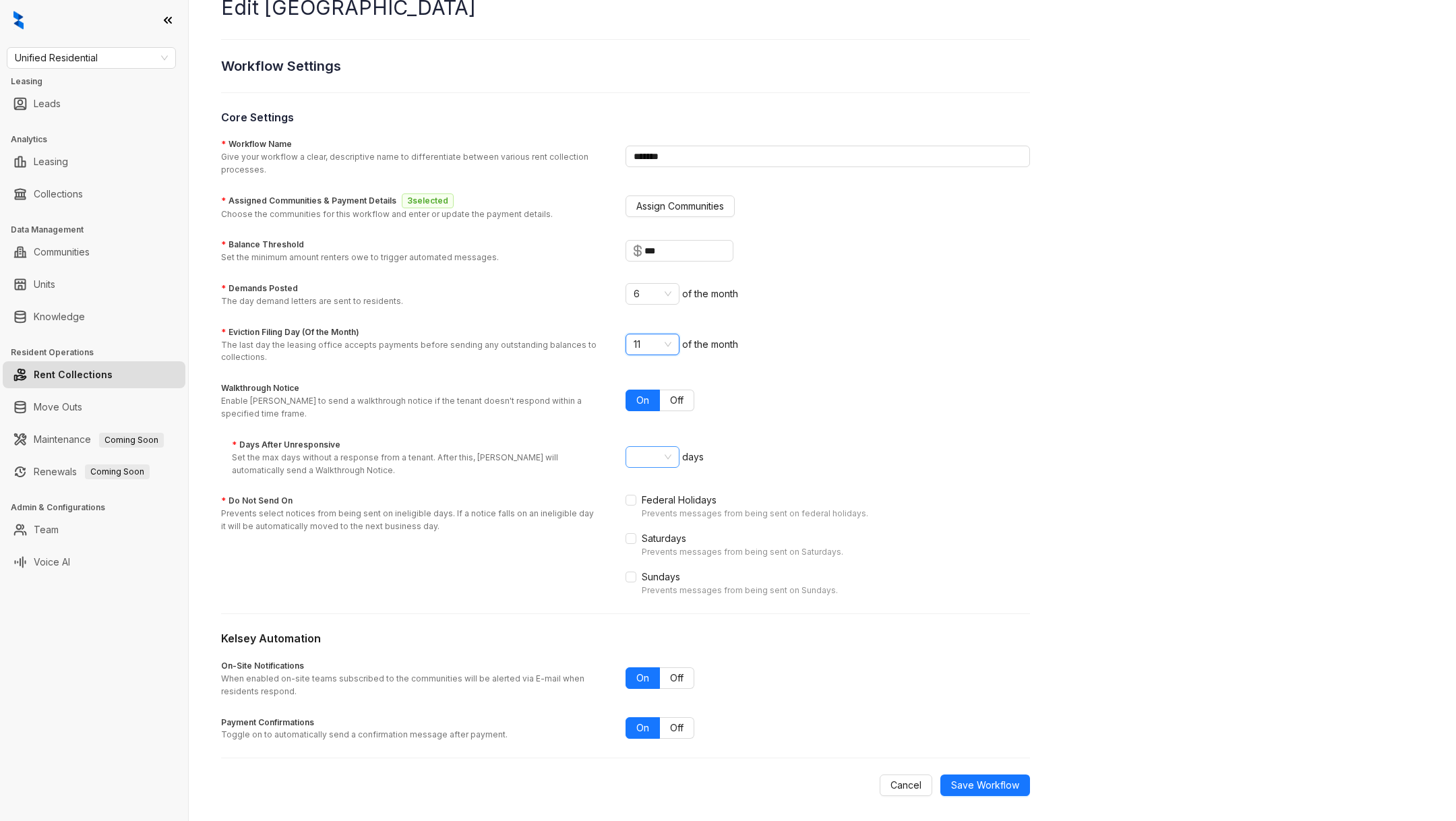
click at [668, 453] on span "4" at bounding box center [652, 457] width 37 height 20
click at [652, 515] on div "3" at bounding box center [652, 523] width 33 height 15
click at [1015, 774] on button "Save Workflow" at bounding box center [985, 785] width 90 height 22
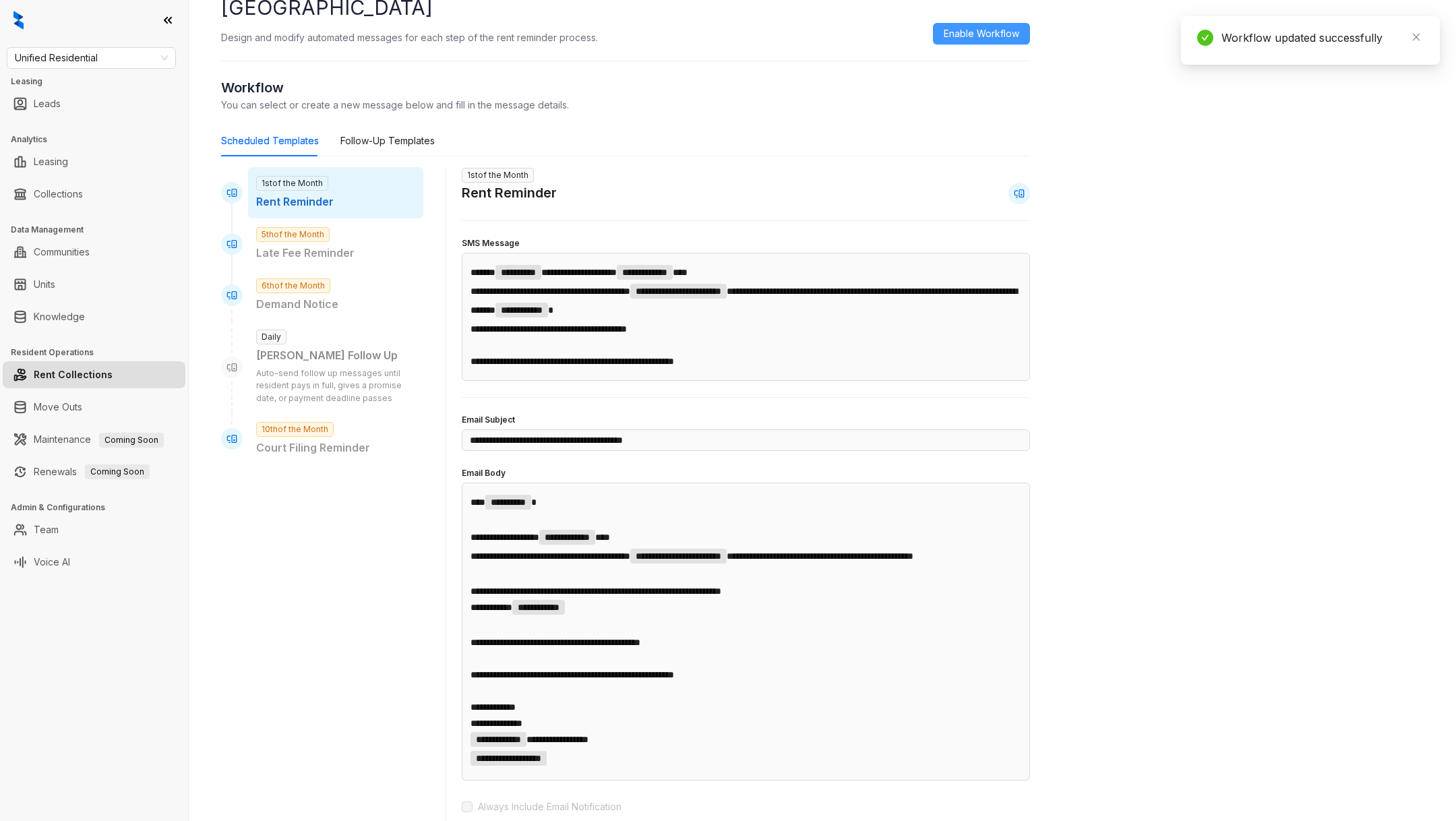
click at [965, 36] on span "Enable Workflow" at bounding box center [981, 34] width 76 height 15
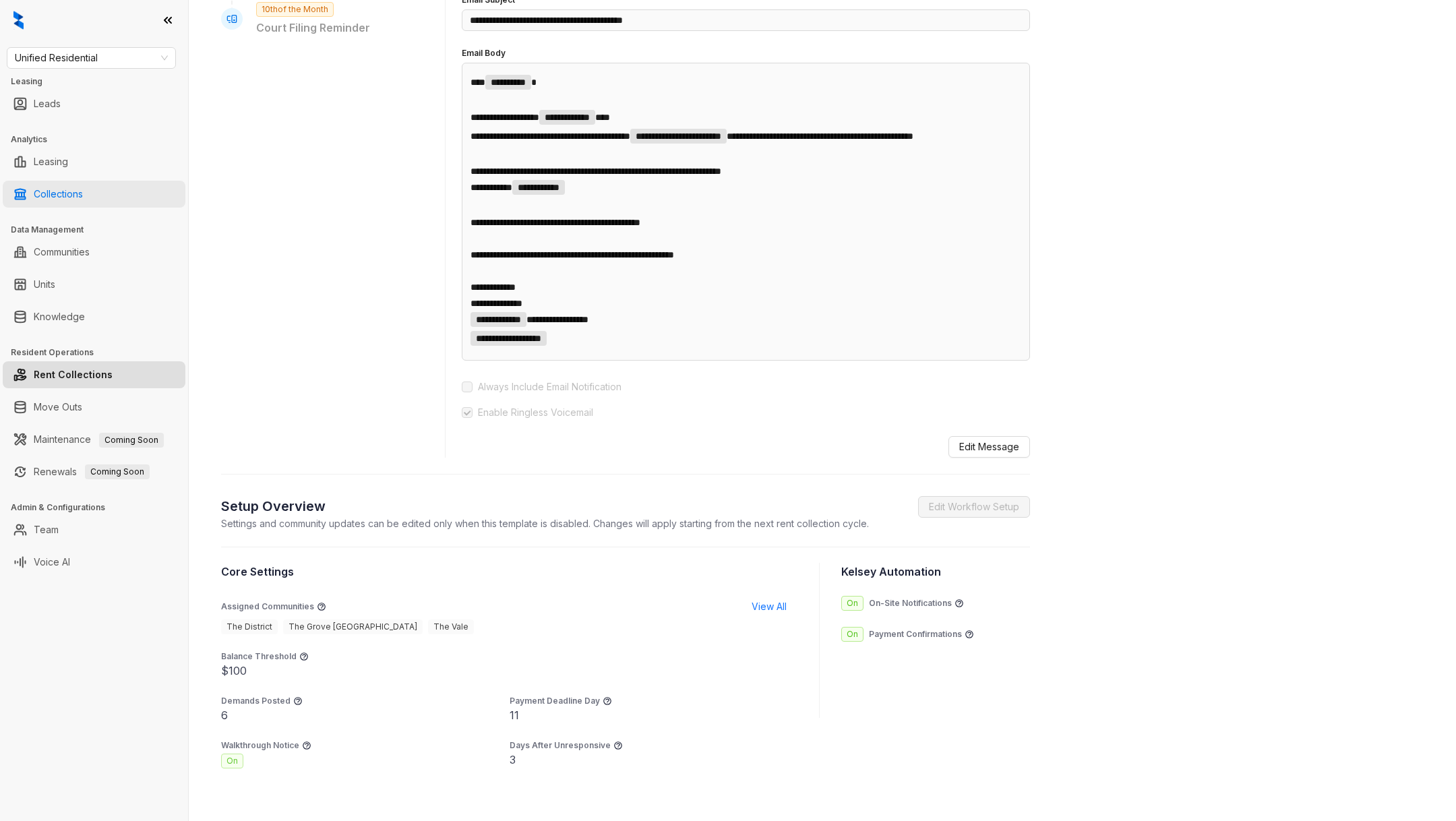
scroll to position [452, 0]
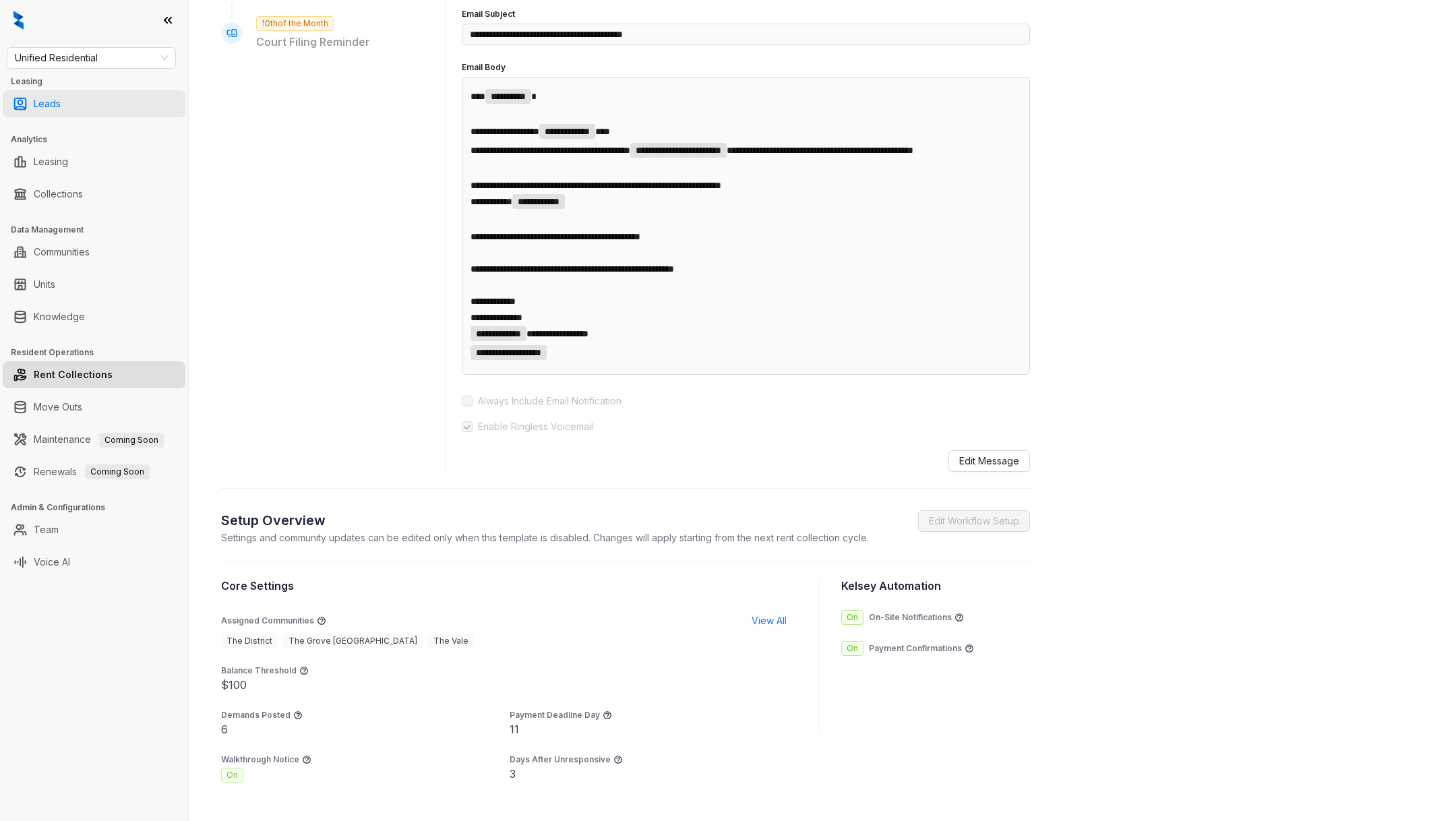
click at [61, 112] on link "Leads" at bounding box center [47, 104] width 27 height 27
click at [77, 178] on ul "Collections" at bounding box center [94, 194] width 188 height 33
click at [81, 193] on link "Collections" at bounding box center [58, 194] width 49 height 27
click at [82, 193] on link "Collections" at bounding box center [58, 194] width 49 height 27
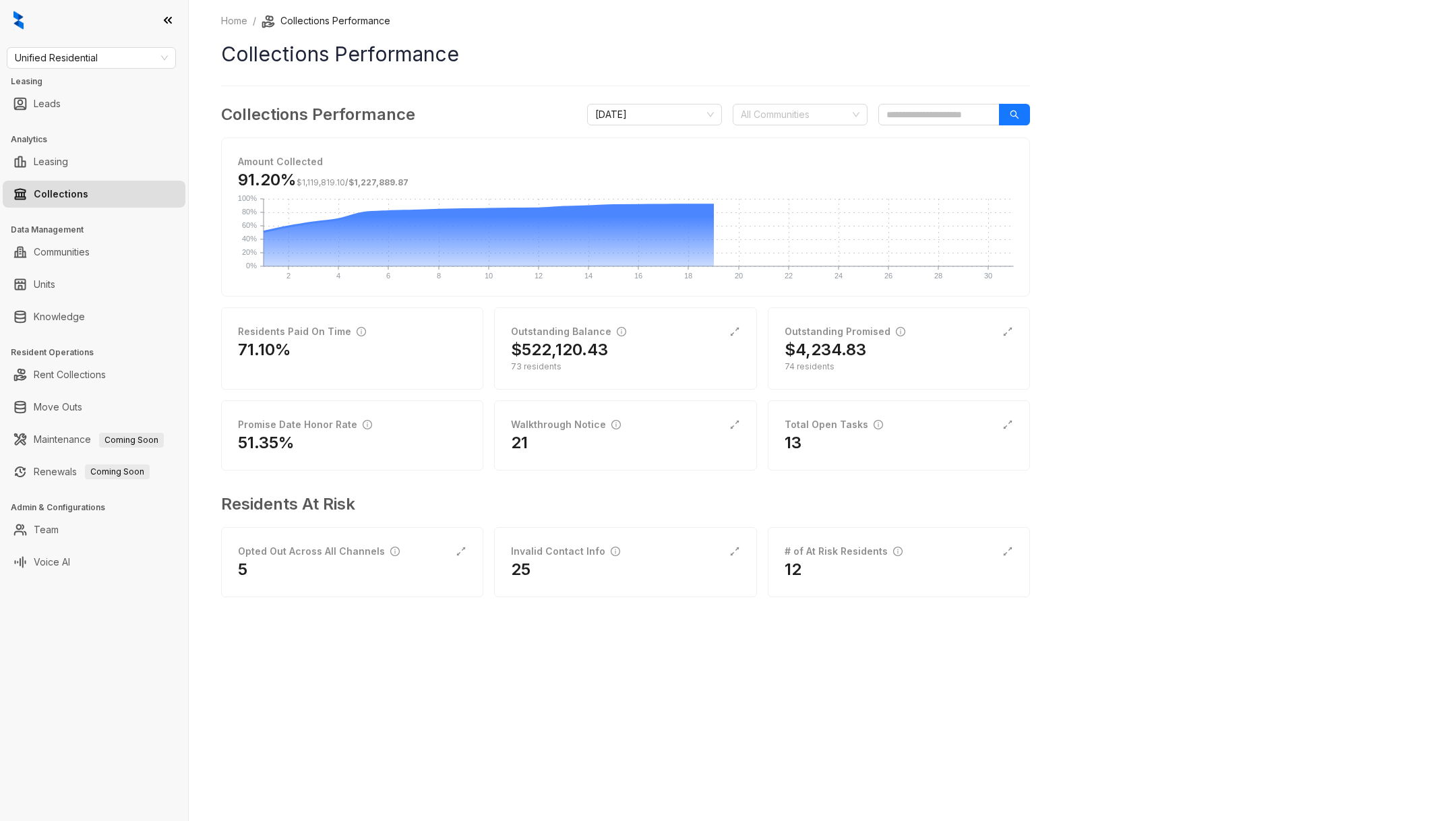
click at [82, 193] on link "Collections" at bounding box center [61, 194] width 54 height 27
click at [917, 123] on input "search" at bounding box center [939, 114] width 121 height 22
type input "*"
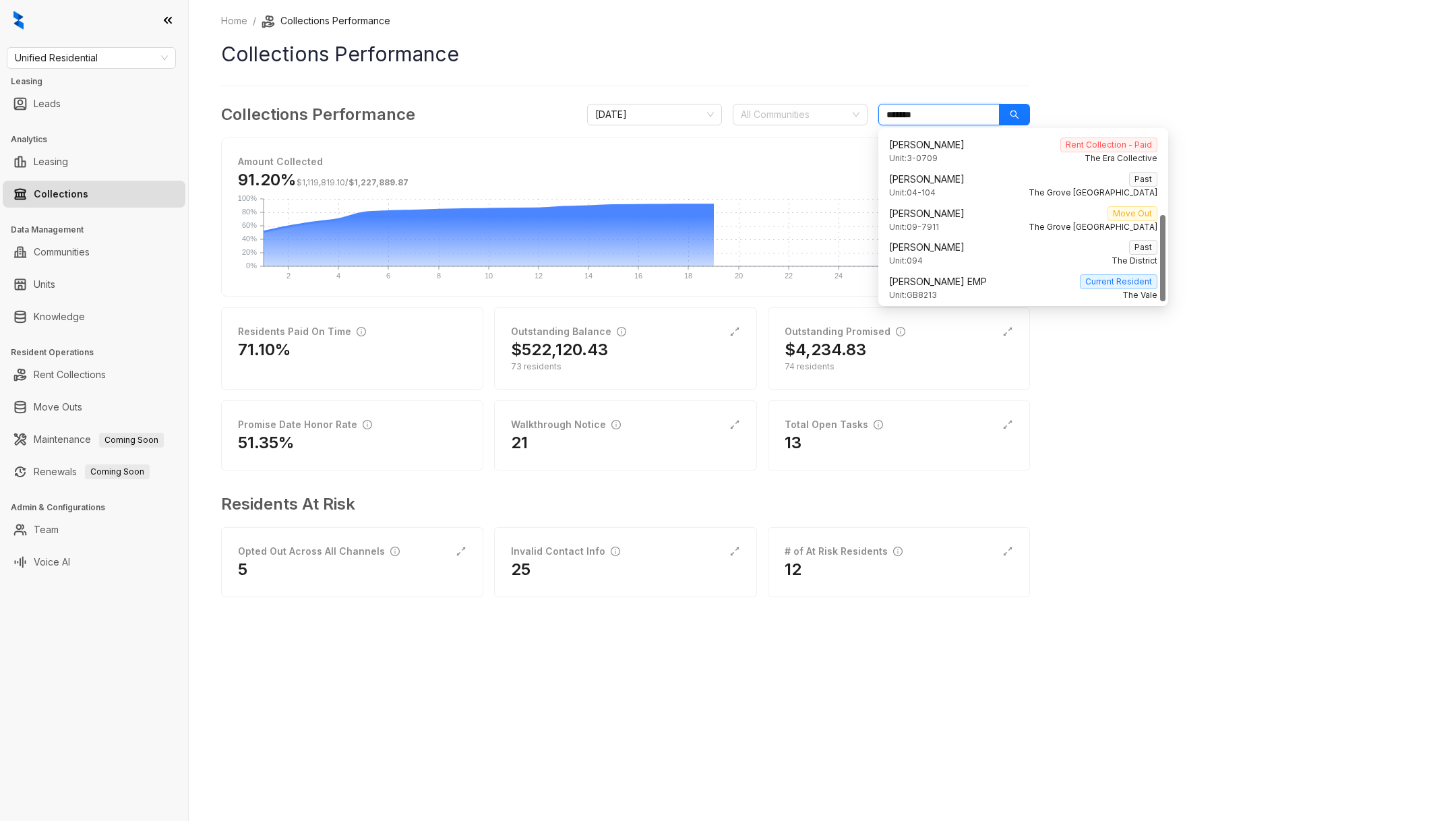
scroll to position [171, 0]
click at [995, 285] on div "Michael Finley EMP Current Resident" at bounding box center [1024, 279] width 268 height 15
type input "*******"
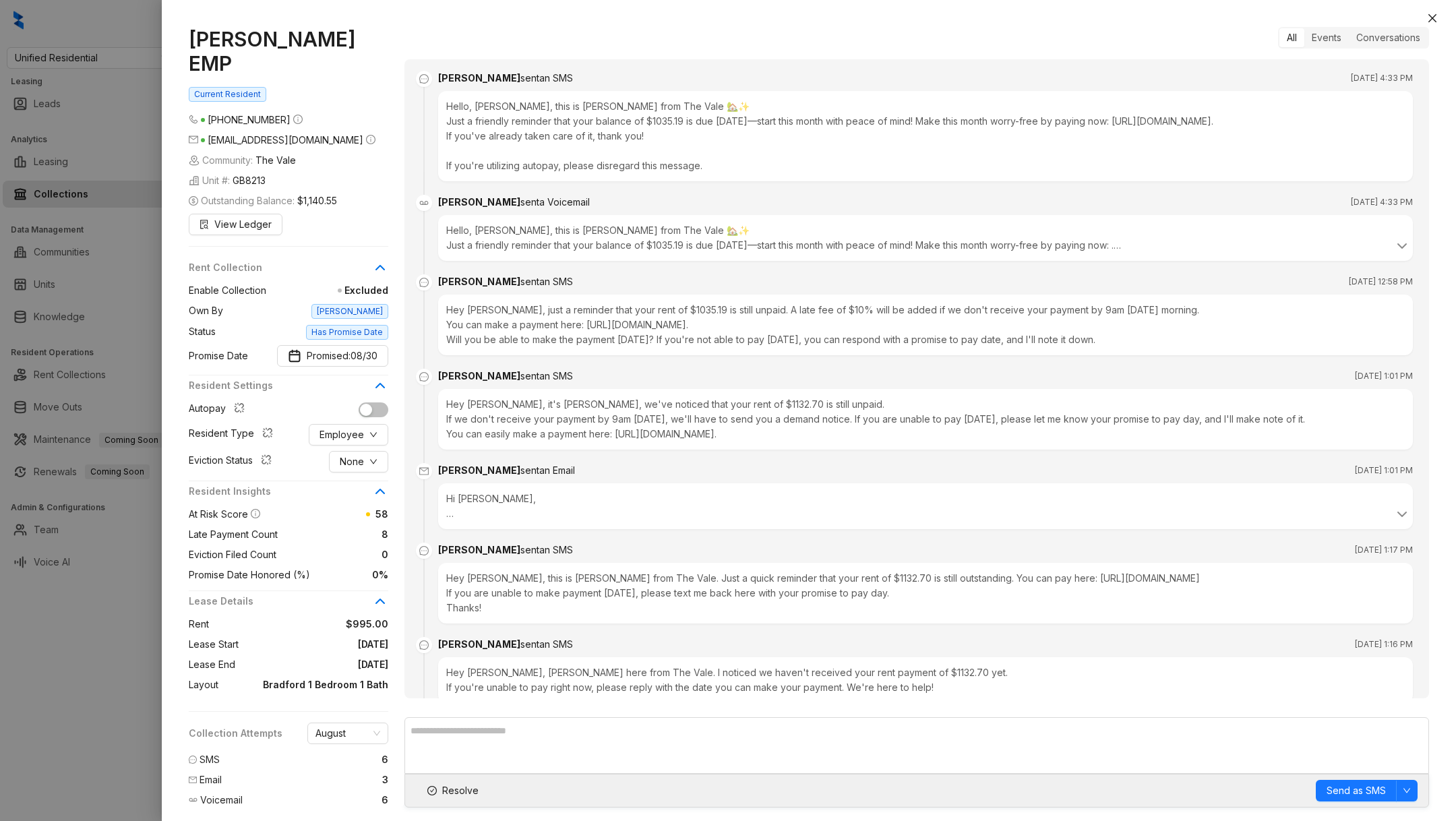
scroll to position [2141, 0]
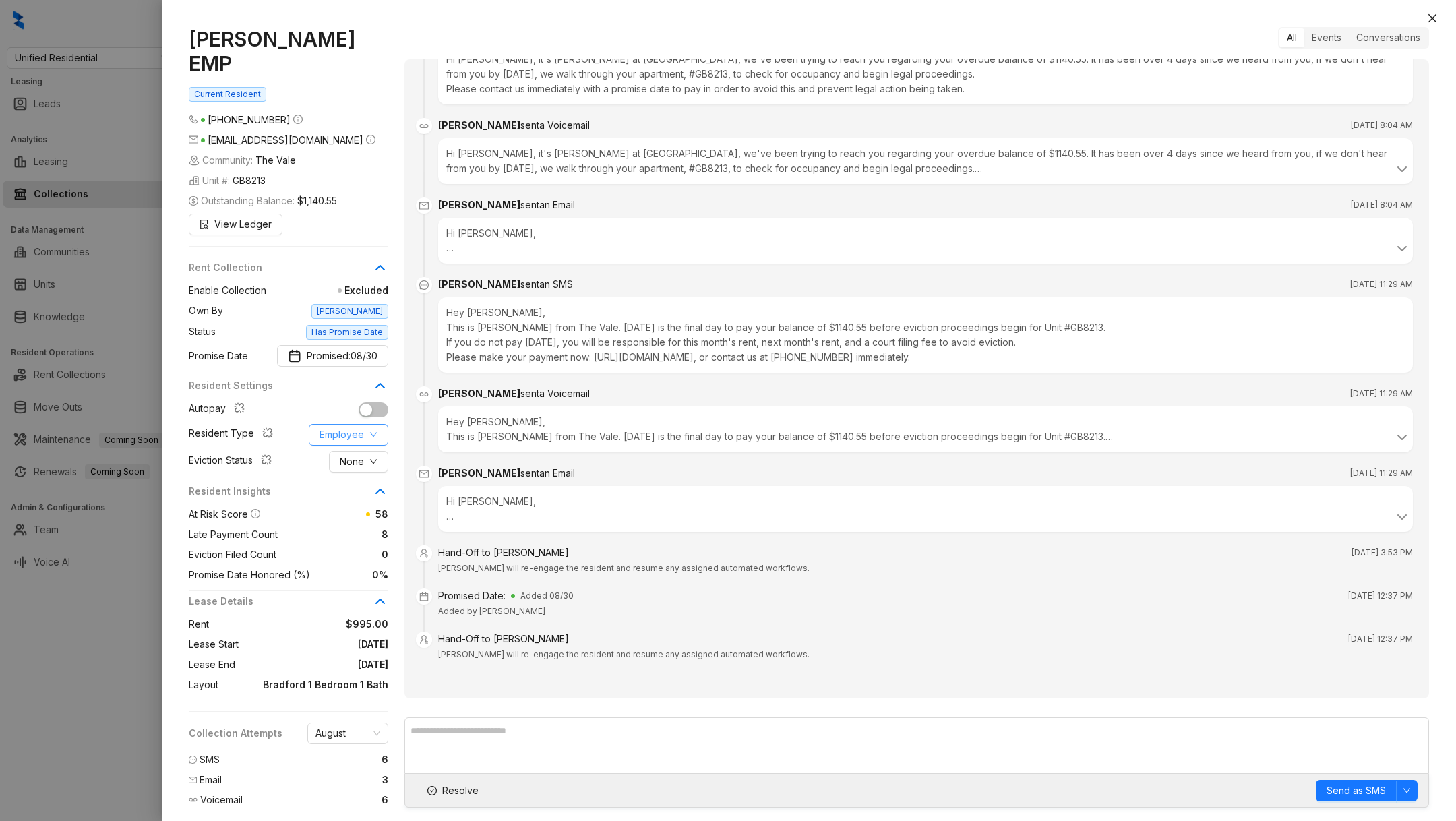
click at [360, 428] on span "Employee" at bounding box center [341, 435] width 44 height 15
click at [295, 424] on span "Employee" at bounding box center [333, 435] width 110 height 22
click at [336, 428] on span "Employee" at bounding box center [341, 435] width 44 height 15
click at [368, 442] on li "Employee" at bounding box center [353, 435] width 82 height 22
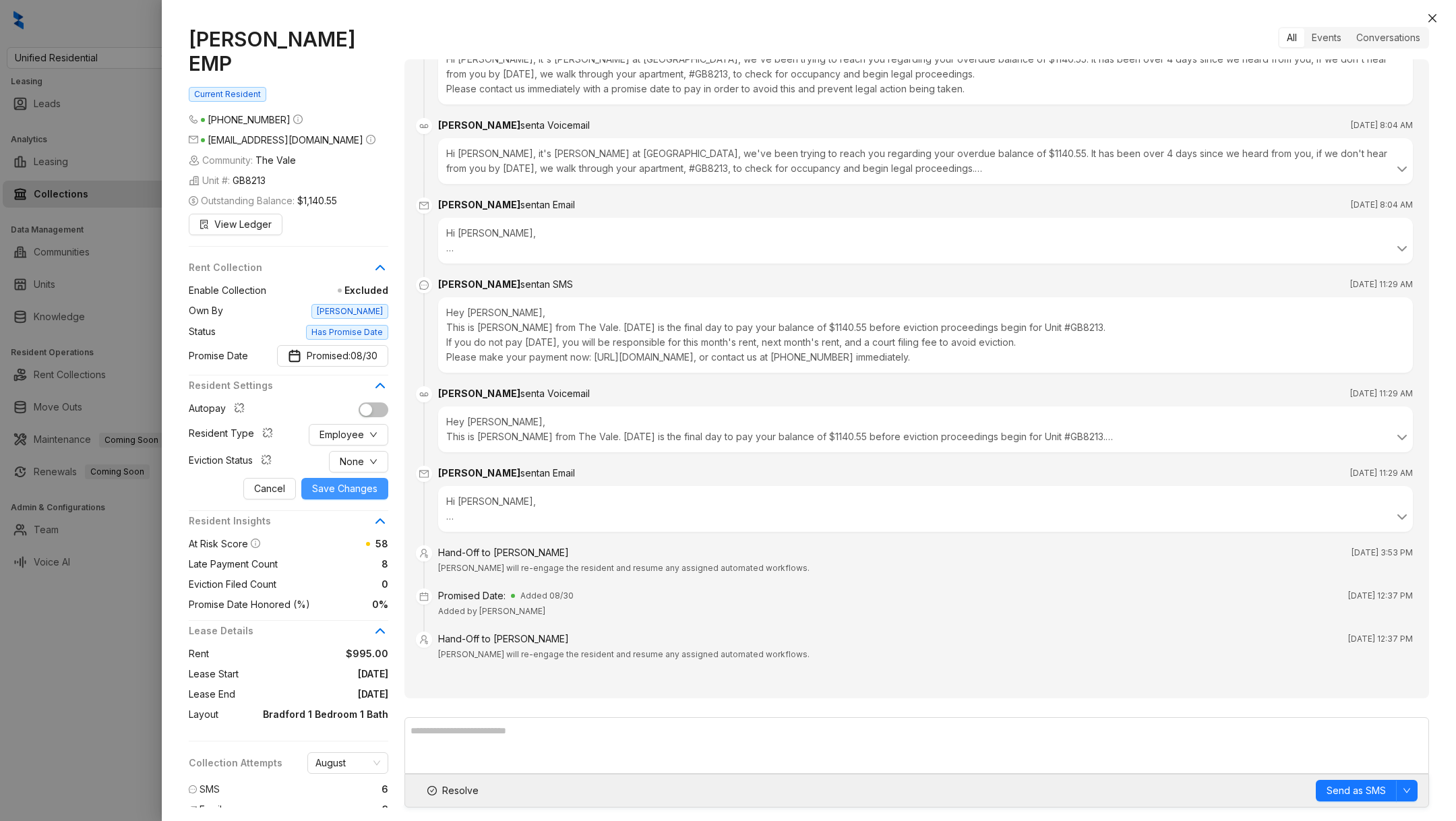
click at [354, 481] on span "Save Changes" at bounding box center [345, 489] width 65 height 15
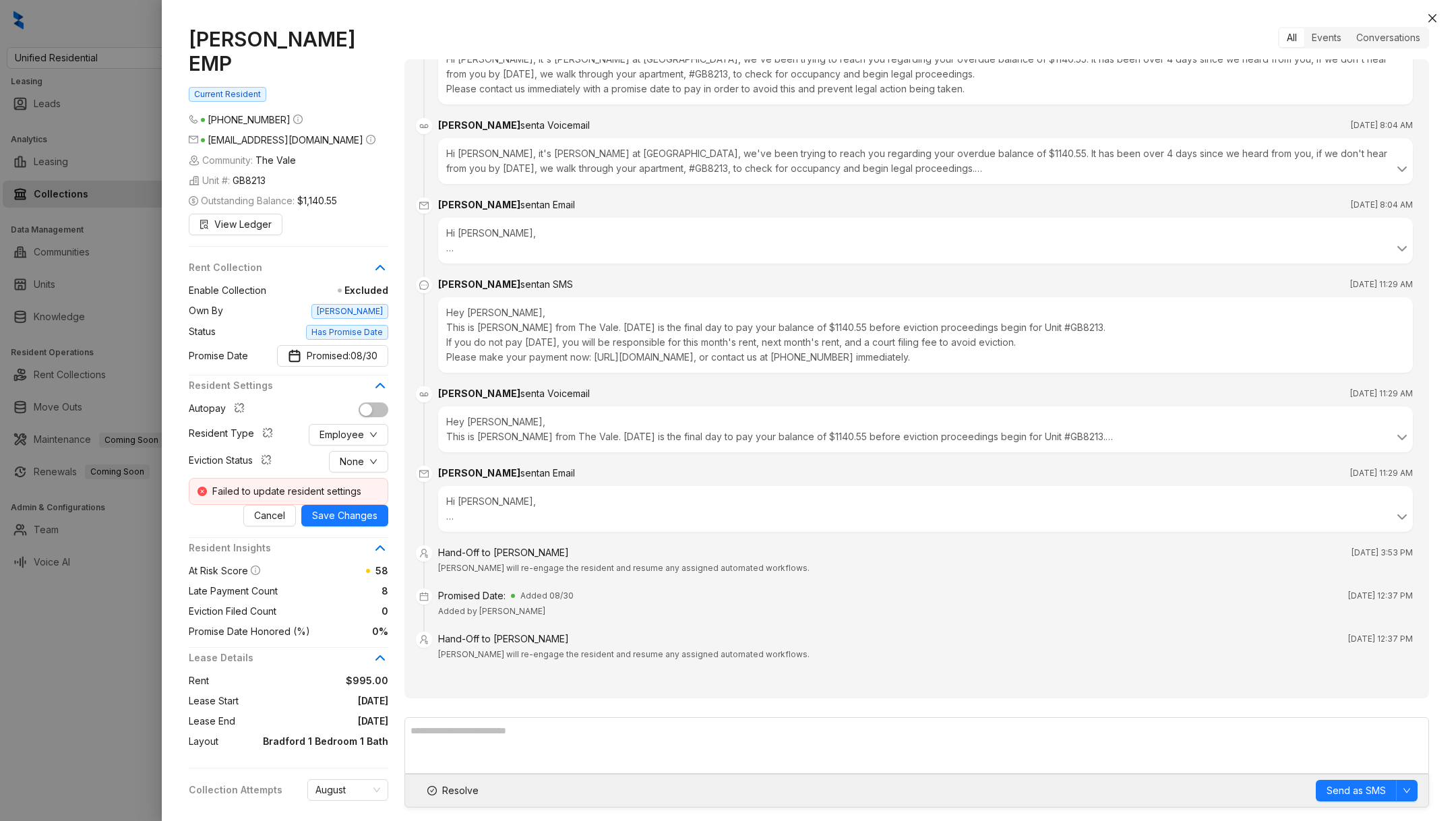
click at [109, 666] on div at bounding box center [728, 410] width 1456 height 821
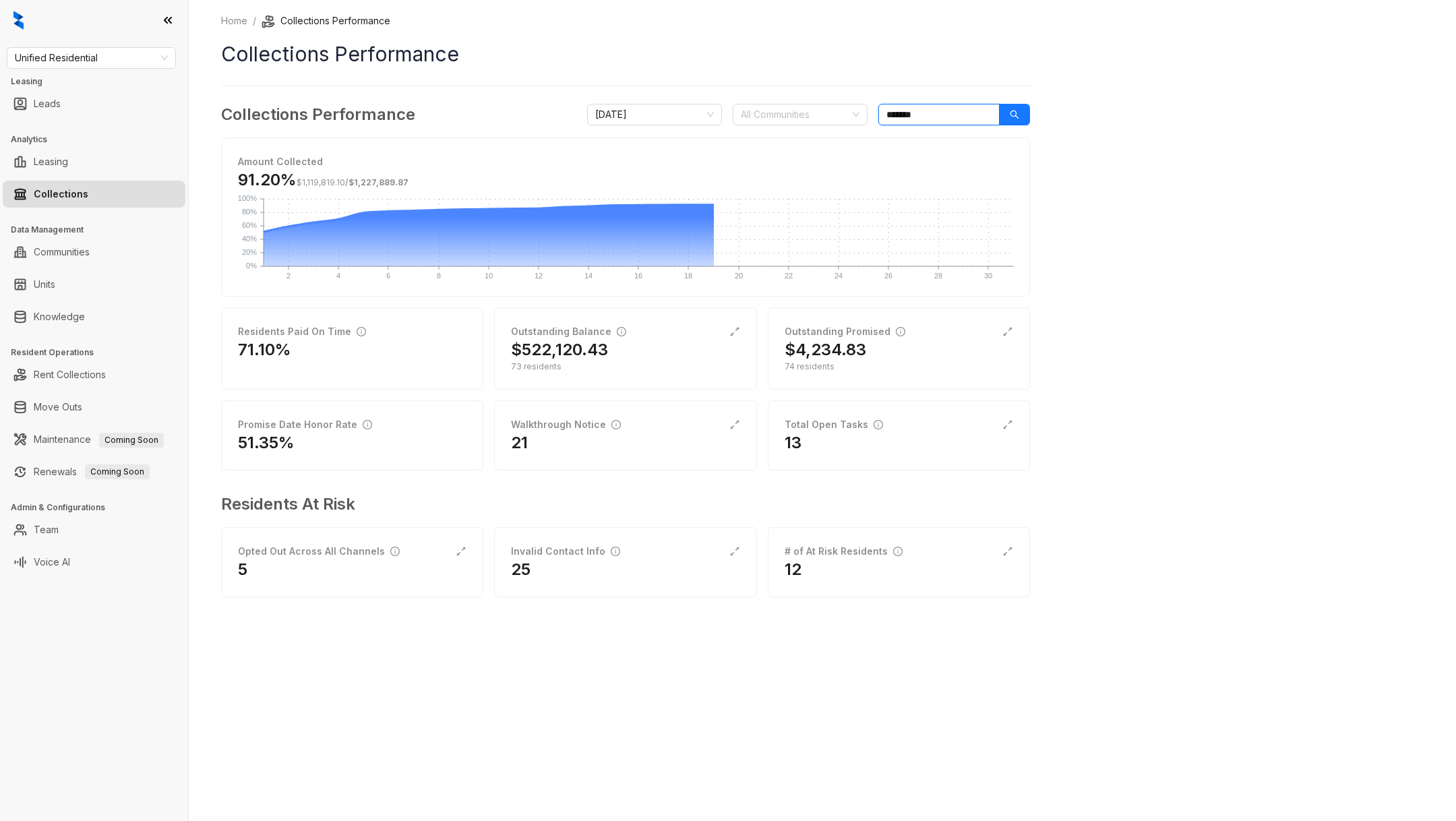
click at [975, 116] on input "*******" at bounding box center [939, 114] width 121 height 22
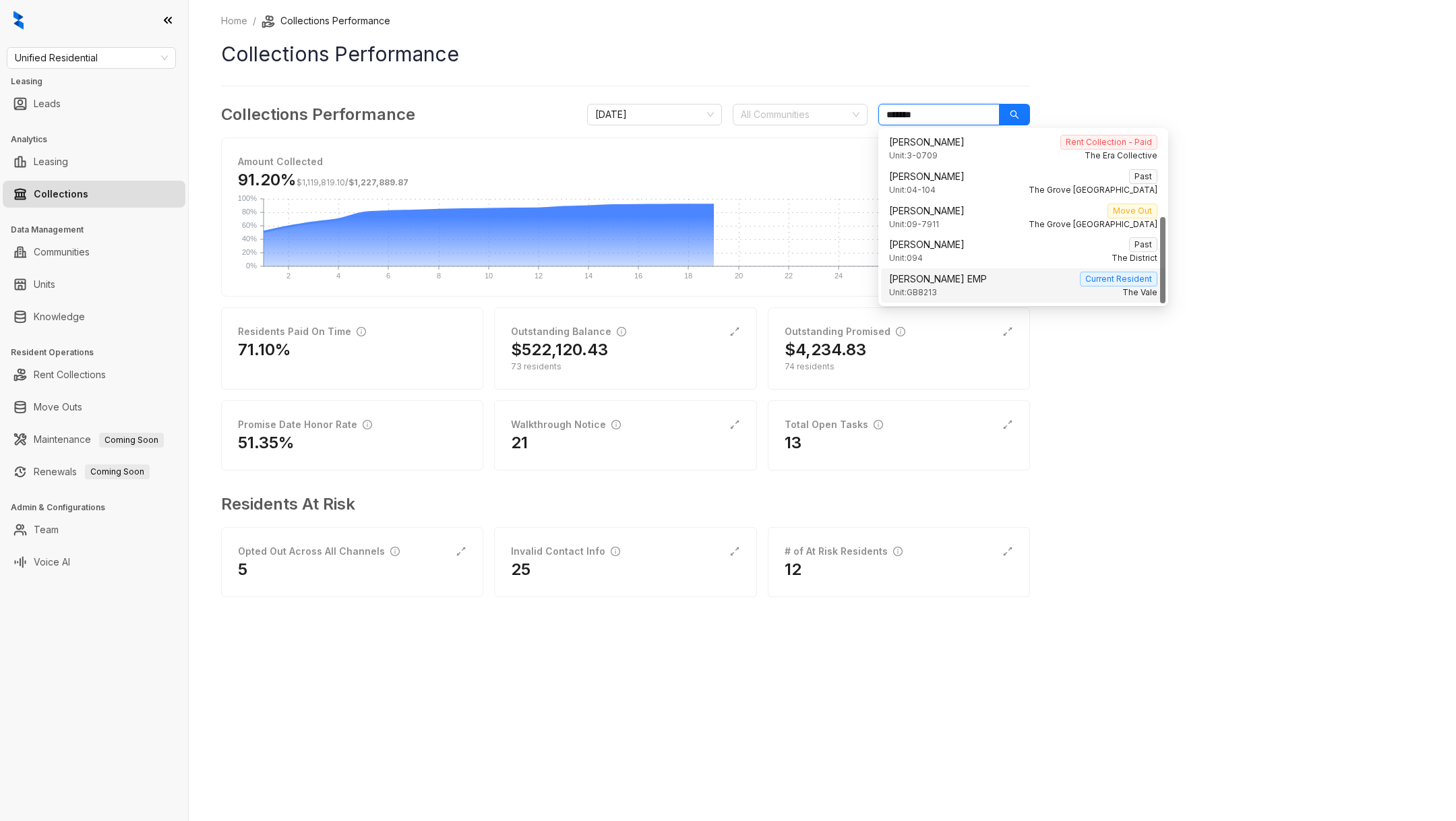
click at [1109, 283] on span "Current Resident" at bounding box center [1119, 279] width 78 height 15
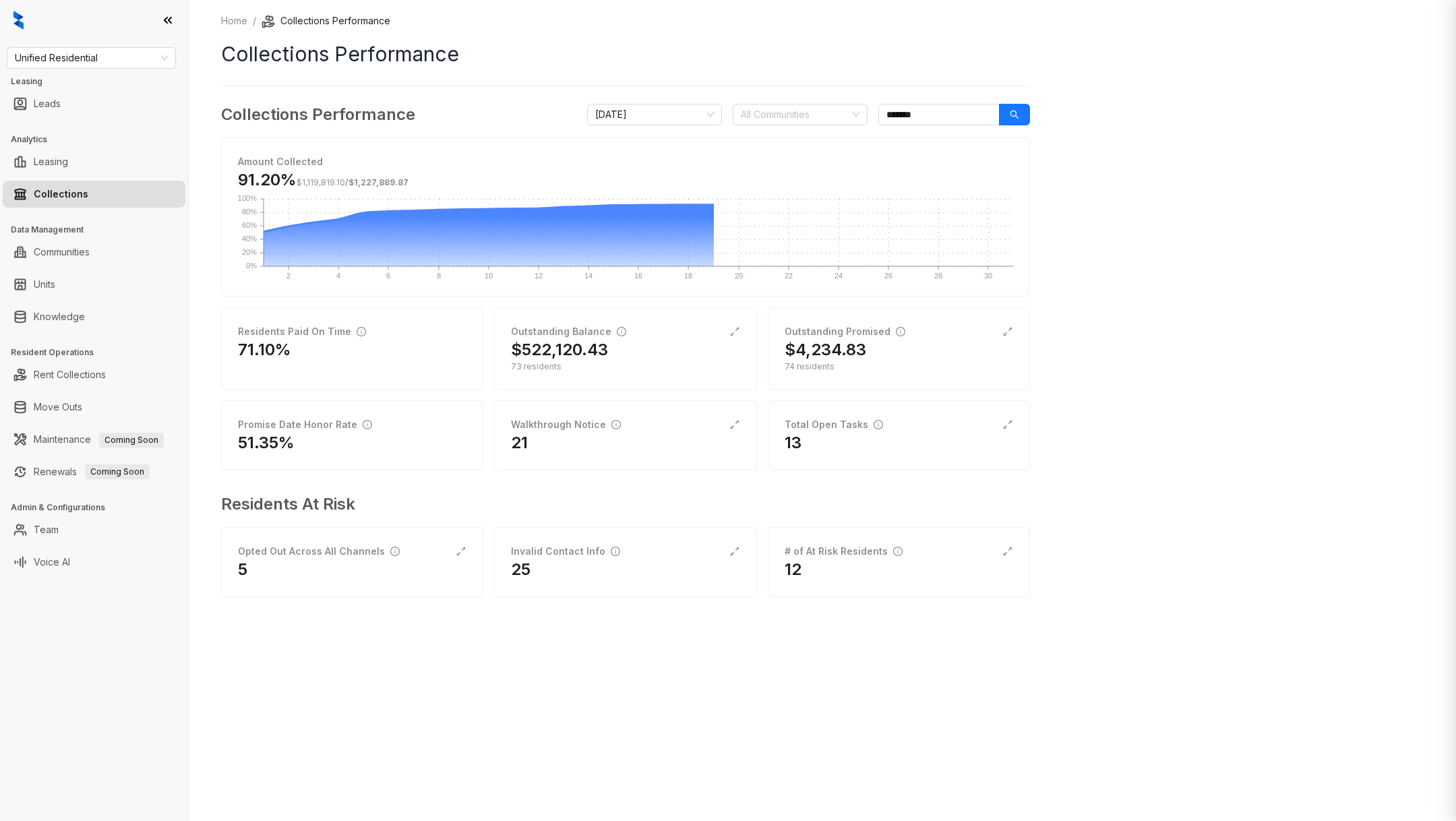
scroll to position [2141, 0]
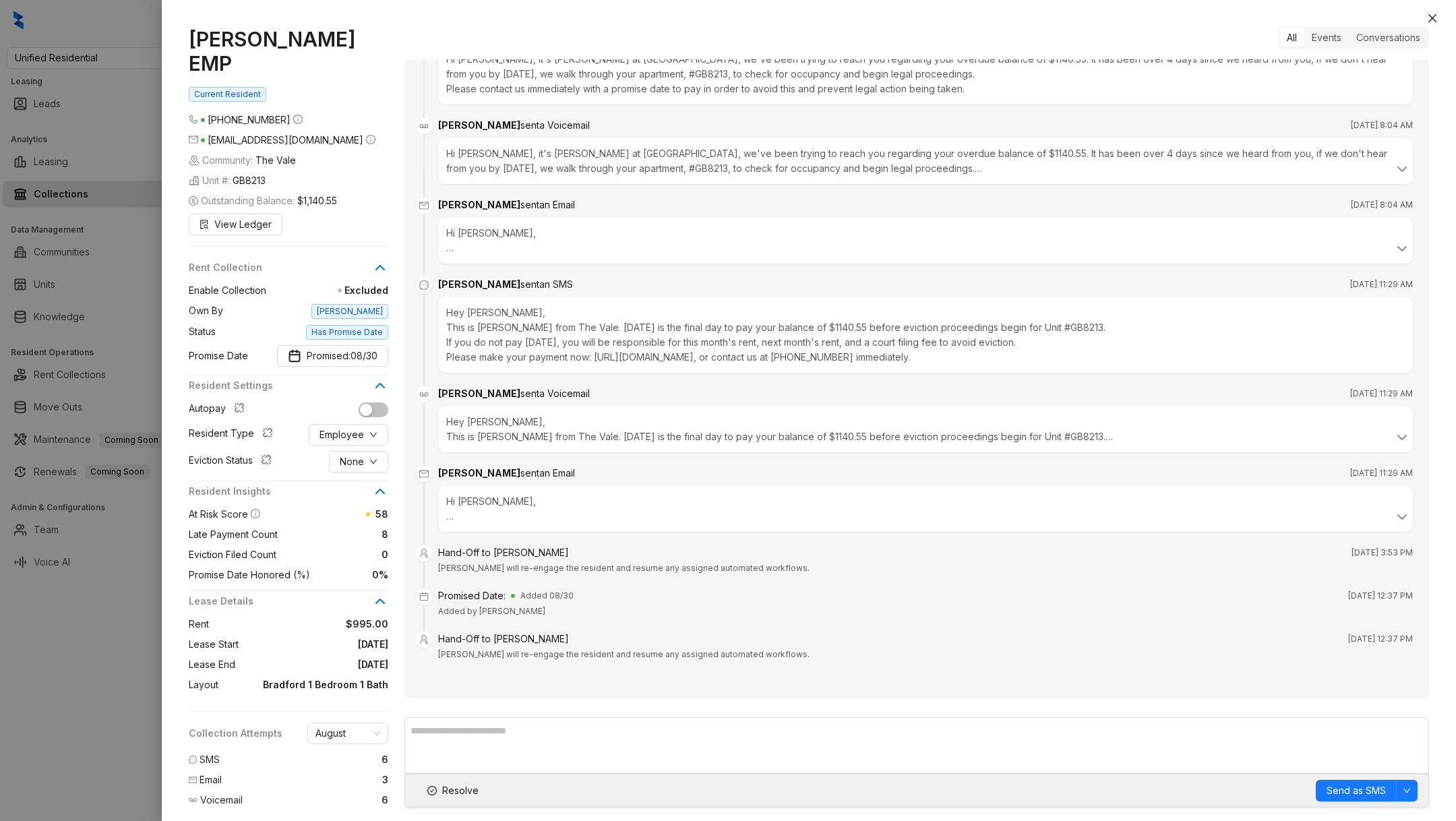
click at [54, 84] on div at bounding box center [728, 410] width 1456 height 821
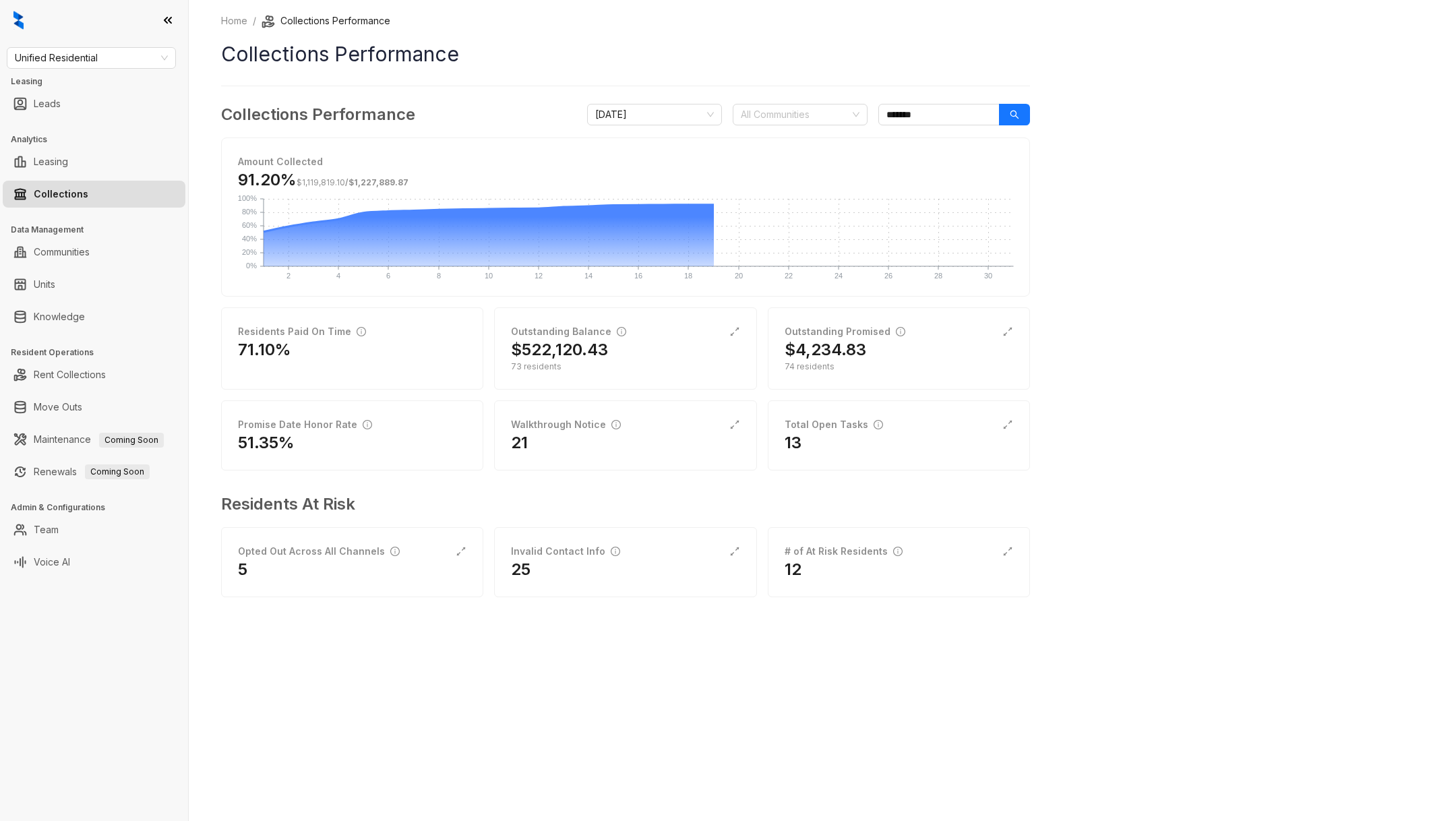
click at [85, 70] on div "Unified Residential Leasing Leads Analytics Leasing Collections Data Management…" at bounding box center [94, 410] width 188 height 821
click at [86, 55] on span "Unified Residential" at bounding box center [91, 58] width 153 height 20
click at [78, 144] on div "LDG Multifamily" at bounding box center [91, 144] width 148 height 15
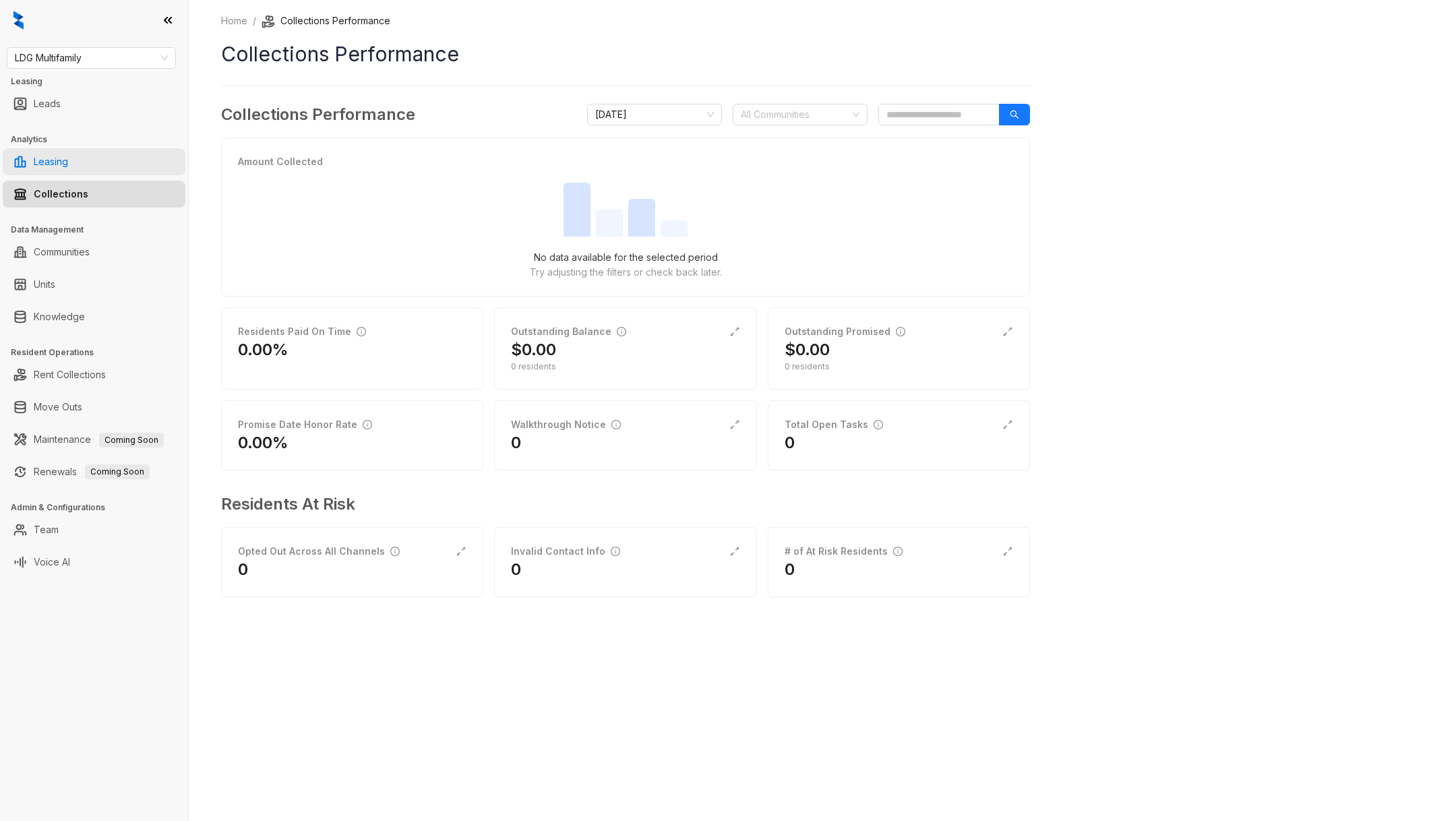
click at [58, 165] on link "Leasing" at bounding box center [50, 162] width 34 height 27
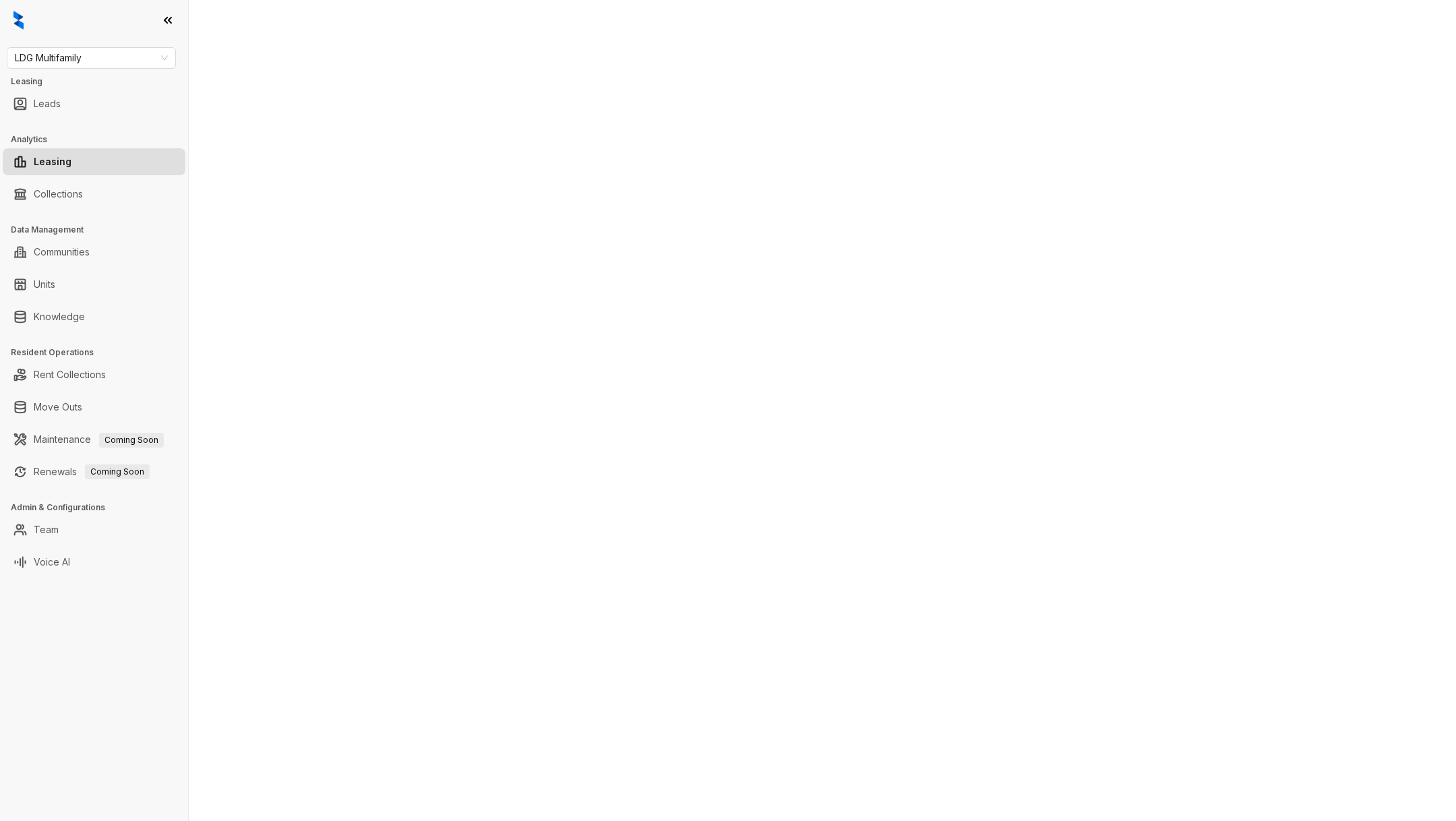
select select "******"
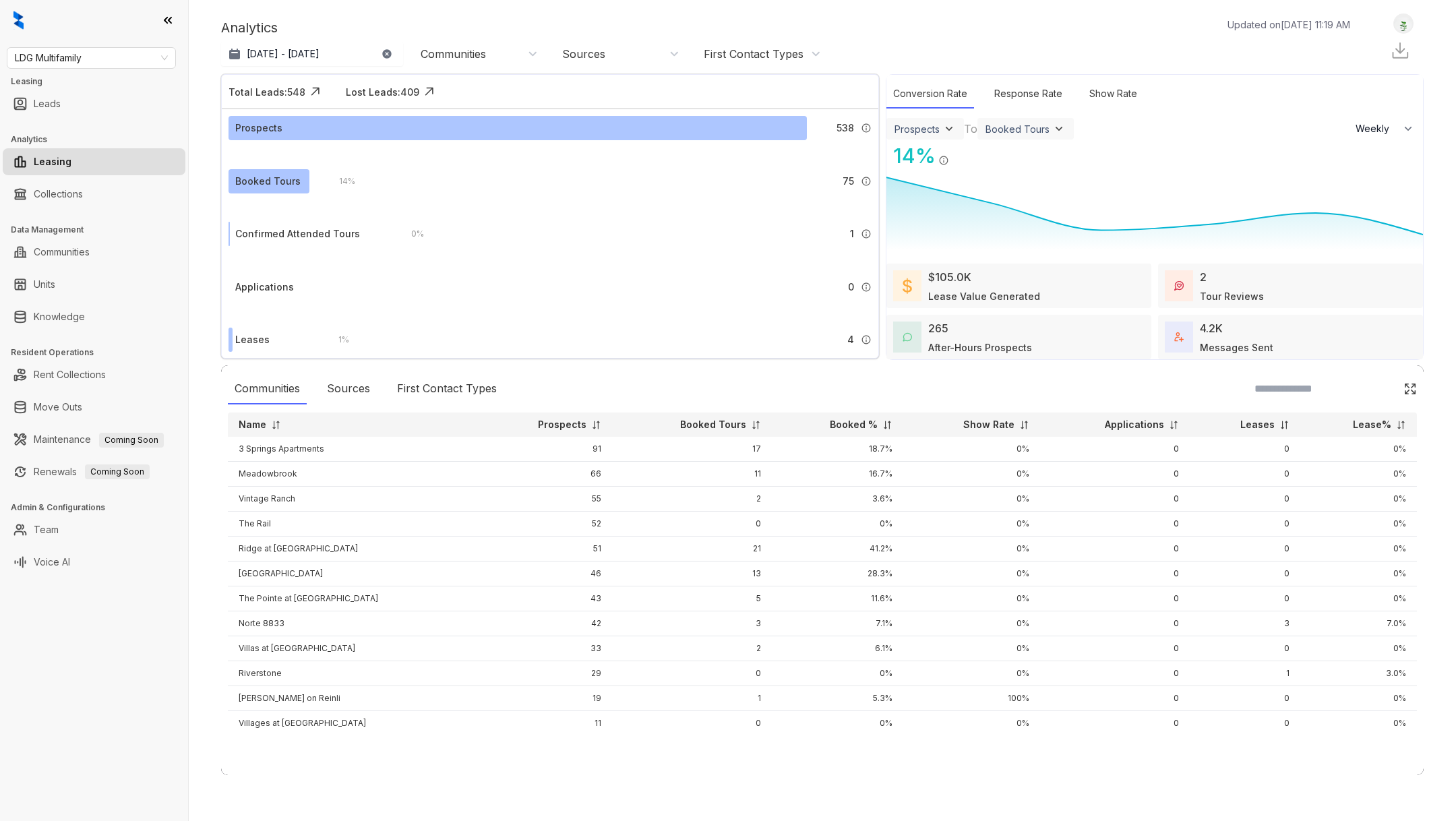
click at [748, 426] on div at bounding box center [755, 425] width 14 height 10
click at [748, 428] on div at bounding box center [755, 425] width 14 height 10
